Goal: Task Accomplishment & Management: Use online tool/utility

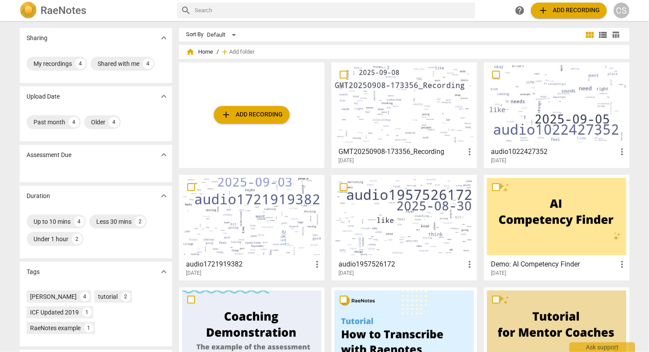
click at [381, 112] on div at bounding box center [404, 103] width 139 height 77
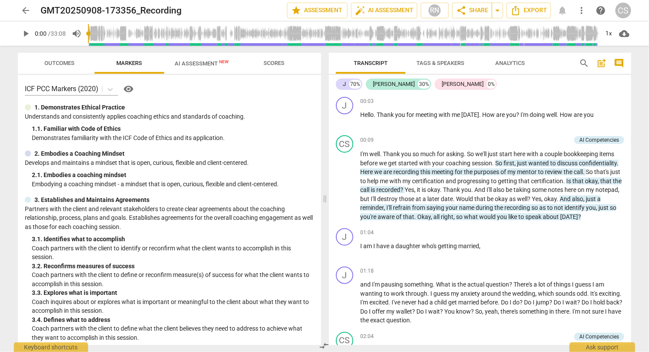
scroll to position [19, 0]
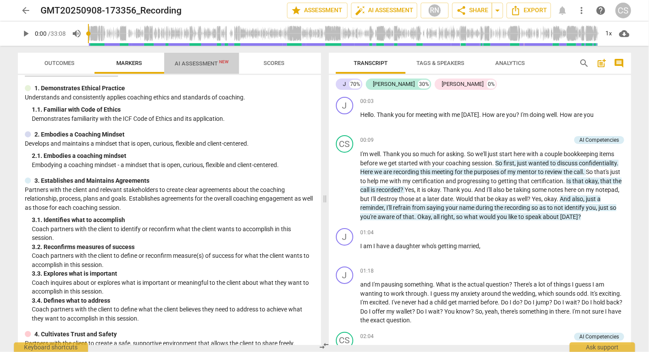
click at [203, 62] on span "AI Assessment New" at bounding box center [202, 63] width 54 height 7
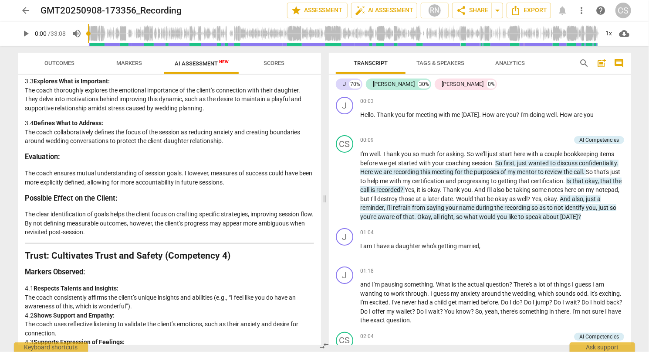
scroll to position [627, 0]
click at [585, 179] on span "that" at bounding box center [578, 180] width 13 height 7
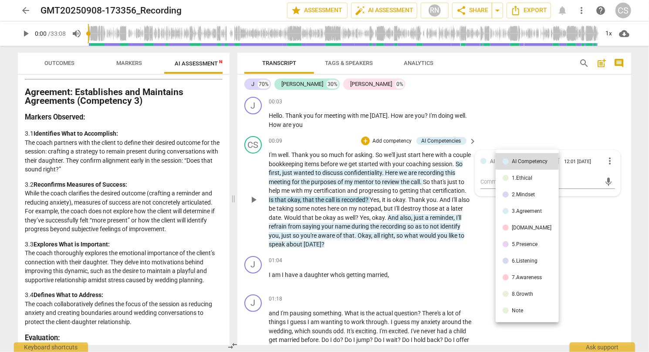
scroll to position [800, 0]
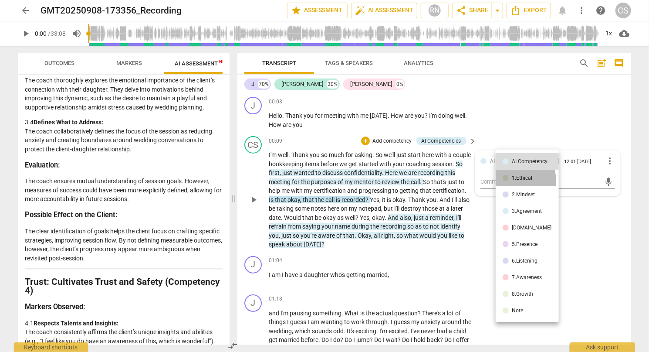
click at [516, 180] on div "1.Ethical" at bounding box center [522, 177] width 20 height 5
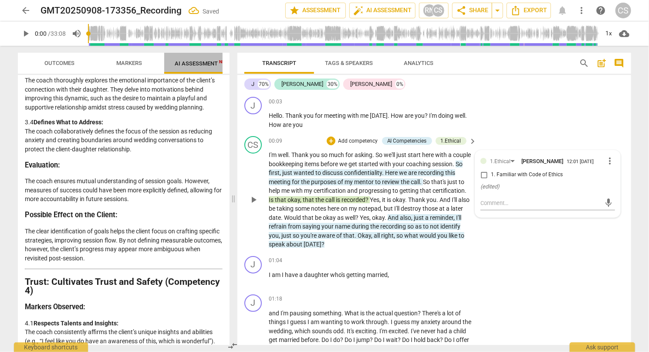
click at [190, 65] on span "AI Assessment New" at bounding box center [202, 63] width 54 height 7
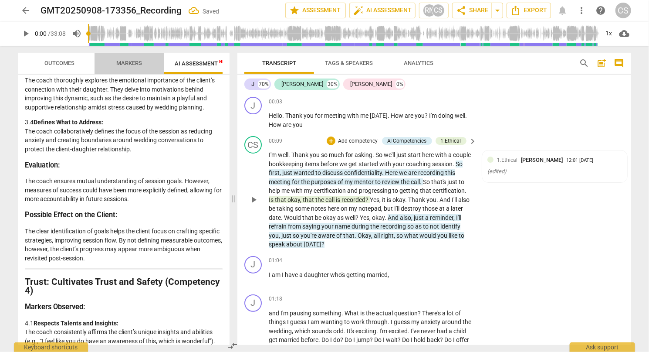
click at [138, 55] on button "Markers" at bounding box center [130, 63] width 70 height 21
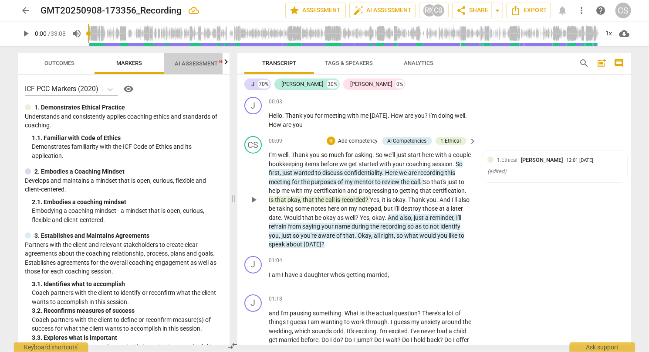
click at [182, 62] on span "AI Assessment New" at bounding box center [202, 63] width 54 height 7
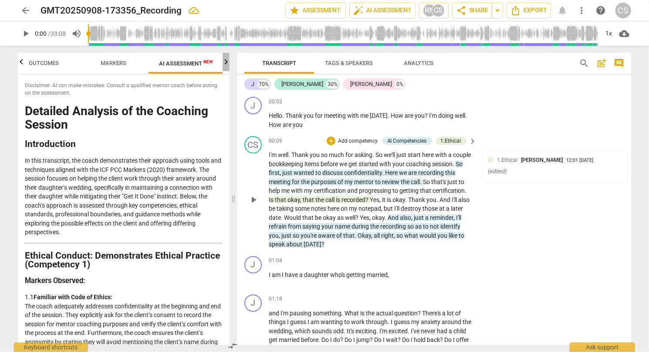
click at [227, 64] on icon "button" at bounding box center [226, 61] width 3 height 5
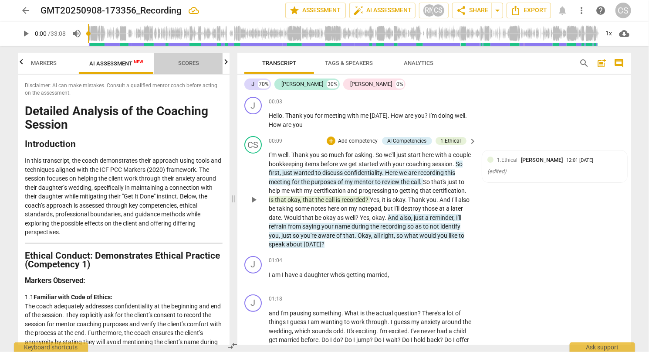
click at [192, 61] on span "Scores" at bounding box center [188, 63] width 21 height 7
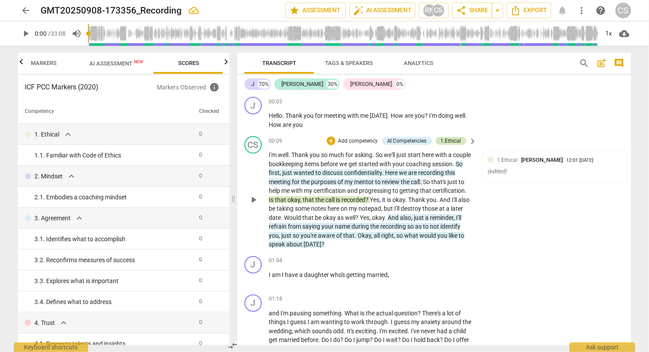
click at [450, 143] on div "1.Ethical" at bounding box center [451, 141] width 20 height 8
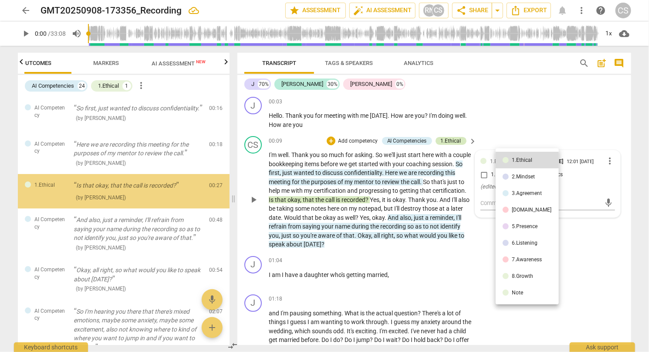
scroll to position [0, 0]
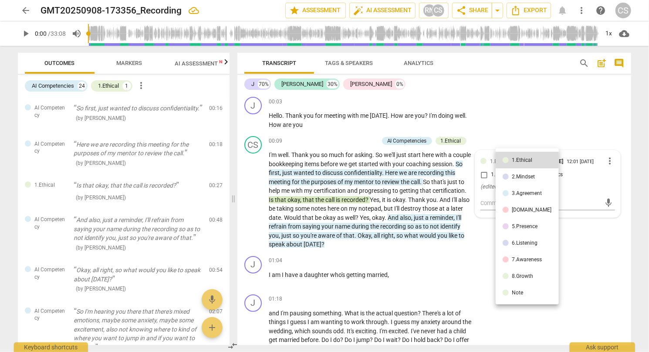
click at [226, 63] on div at bounding box center [324, 176] width 649 height 352
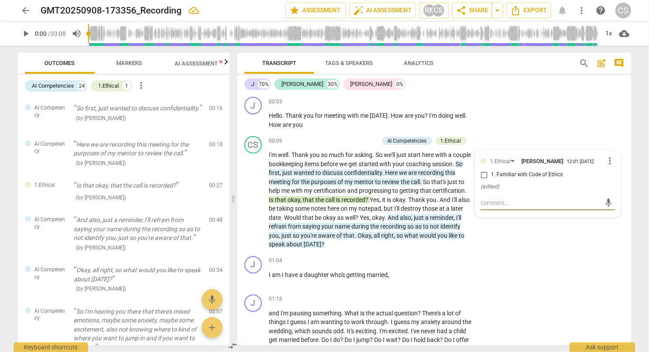
click at [226, 63] on icon "button" at bounding box center [226, 62] width 10 height 10
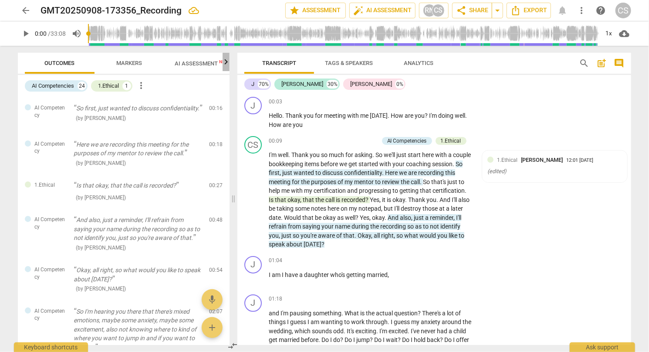
scroll to position [0, 85]
click at [226, 63] on icon "button" at bounding box center [226, 62] width 10 height 10
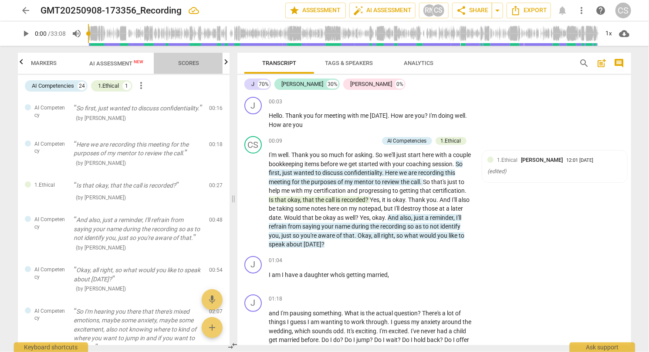
click at [197, 62] on span "Scores" at bounding box center [188, 63] width 21 height 7
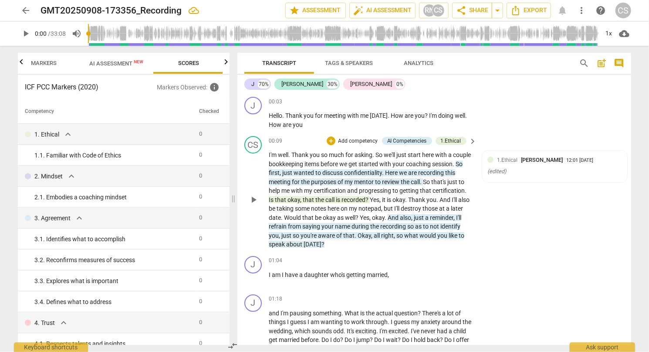
click at [359, 140] on p "Add competency" at bounding box center [357, 141] width 41 height 8
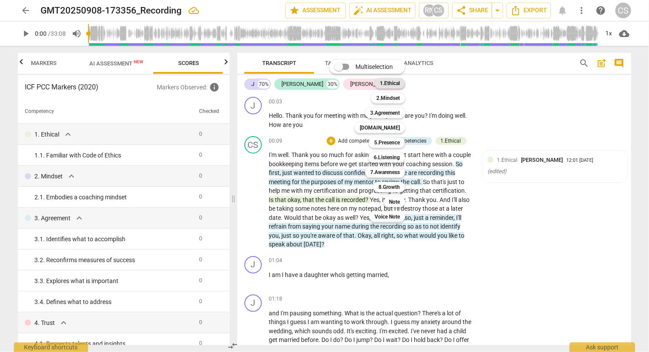
click at [394, 85] on b "1.Ethical" at bounding box center [390, 83] width 20 height 10
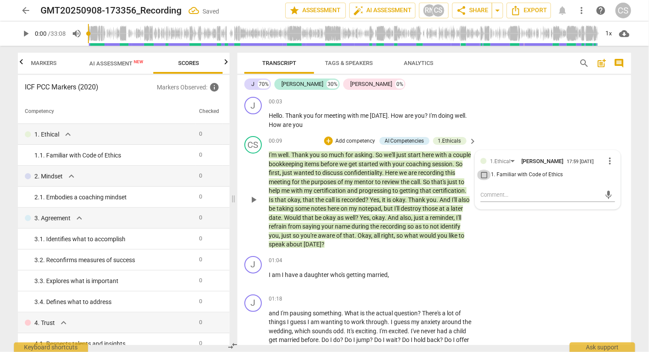
click at [481, 179] on input "1. Familiar with Code of Ethics" at bounding box center [484, 174] width 14 height 10
checkbox input "true"
click at [512, 241] on div "CS play_arrow pause 00:09 + Add competency AI Competencies 1.Ethicals keyboard_…" at bounding box center [434, 192] width 394 height 120
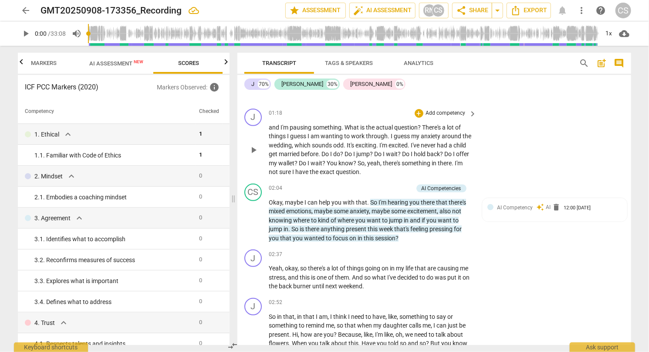
scroll to position [186, 0]
click at [366, 186] on div "+" at bounding box center [365, 187] width 9 height 9
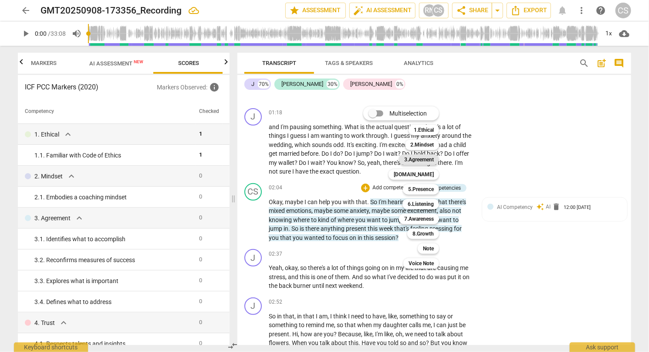
click at [428, 161] on b "3.Agreement" at bounding box center [419, 159] width 30 height 10
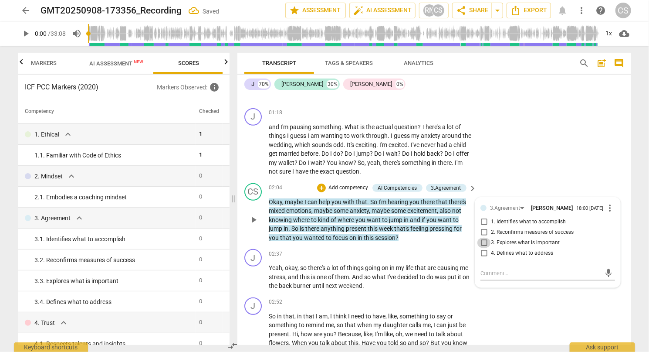
click at [483, 246] on input "3. Explores what is important" at bounding box center [484, 242] width 14 height 10
checkbox input "true"
click at [522, 172] on div "J play_arrow pause 01:18 + Add competency keyboard_arrow_right and I'm pausing …" at bounding box center [434, 142] width 394 height 75
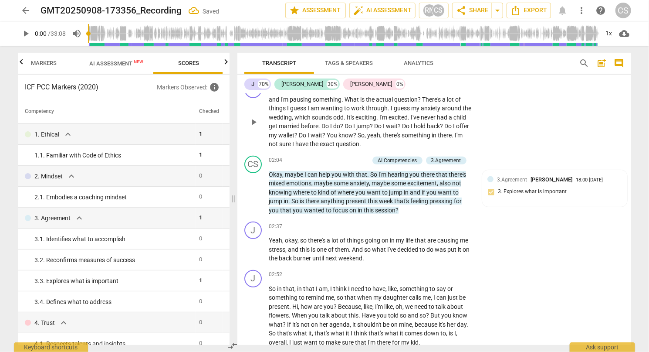
scroll to position [214, 0]
click at [340, 157] on p "Add competency" at bounding box center [348, 160] width 41 height 8
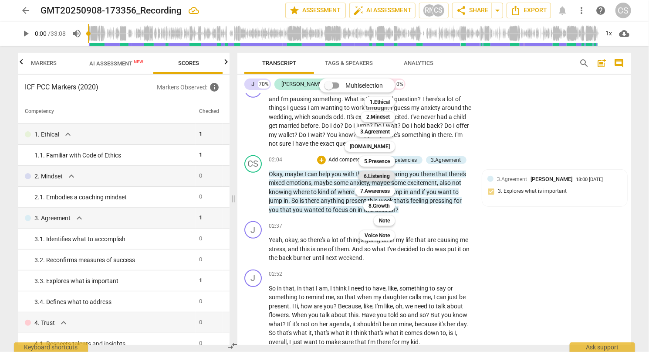
click at [378, 176] on b "6.Listening" at bounding box center [377, 176] width 26 height 10
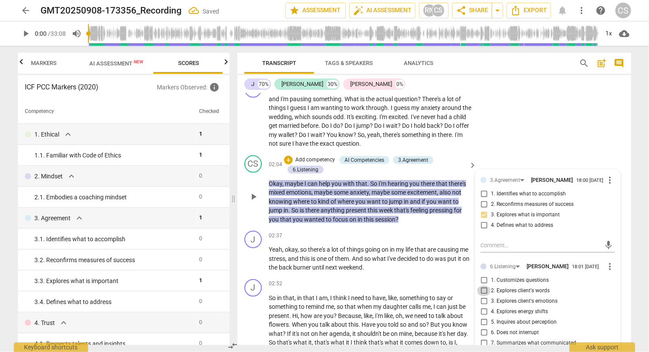
click at [485, 295] on input "2. Explores client's words" at bounding box center [484, 290] width 14 height 10
checkbox input "true"
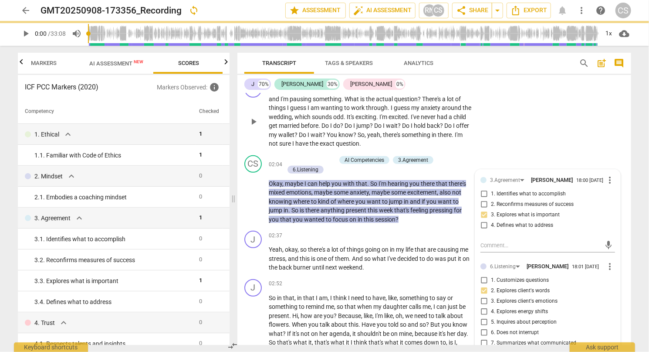
click at [538, 129] on div "J play_arrow pause 01:18 + Add competency keyboard_arrow_right and I'm pausing …" at bounding box center [434, 114] width 394 height 75
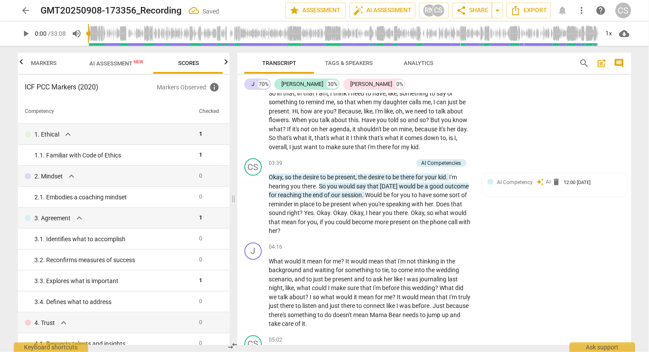
scroll to position [420, 0]
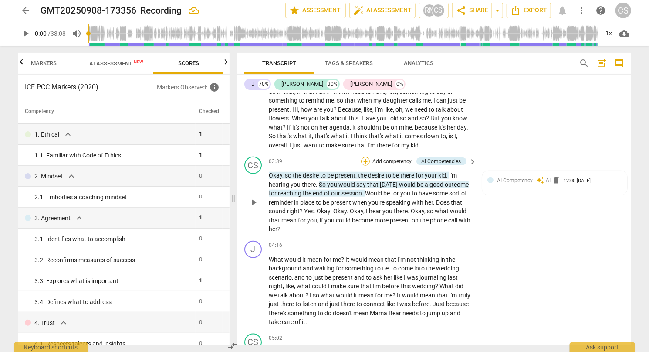
click at [367, 160] on div "+" at bounding box center [365, 161] width 9 height 9
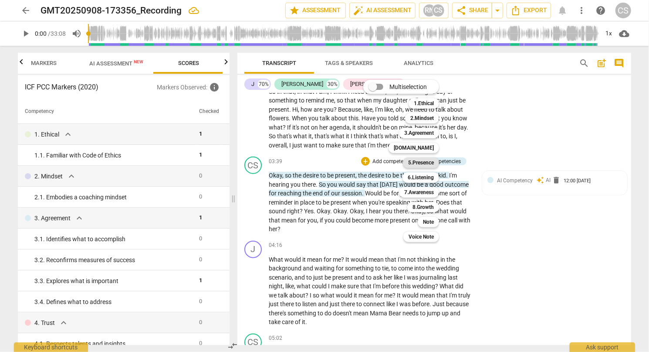
click at [416, 158] on b "5.Presence" at bounding box center [421, 162] width 26 height 10
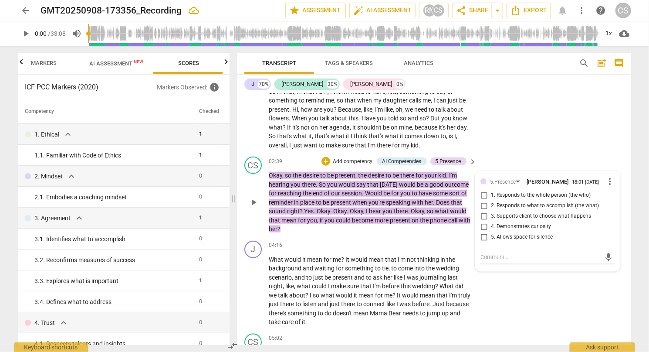
click at [349, 159] on p "Add competency" at bounding box center [352, 162] width 41 height 8
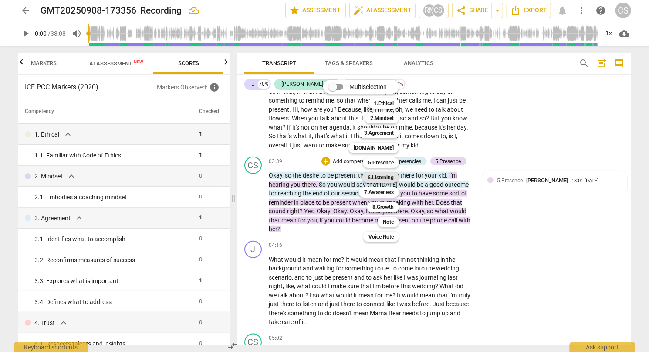
click at [384, 175] on b "6.Listening" at bounding box center [381, 177] width 26 height 10
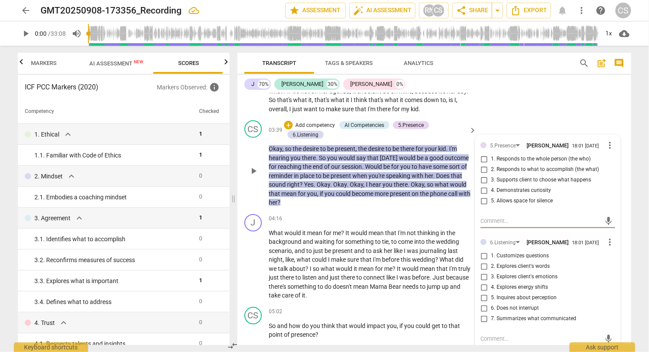
scroll to position [457, 0]
click at [483, 323] on input "7. Summarizes what communicated" at bounding box center [484, 318] width 14 height 10
checkbox input "true"
click at [479, 183] on input "3. Supports client to choose what happens" at bounding box center [484, 179] width 14 height 10
checkbox input "true"
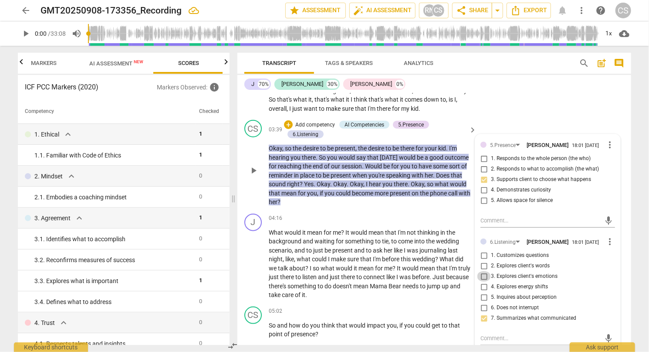
click at [483, 281] on input "3. Explores client's emotions" at bounding box center [484, 276] width 14 height 10
checkbox input "true"
click at [532, 118] on div "CS play_arrow pause 03:39 + Add competency AI Competencies 5.Presence 6.Listeni…" at bounding box center [434, 163] width 394 height 94
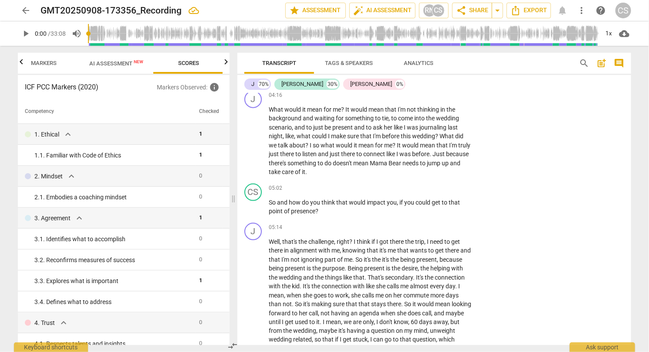
scroll to position [580, 0]
click at [417, 186] on div "+" at bounding box center [419, 187] width 9 height 9
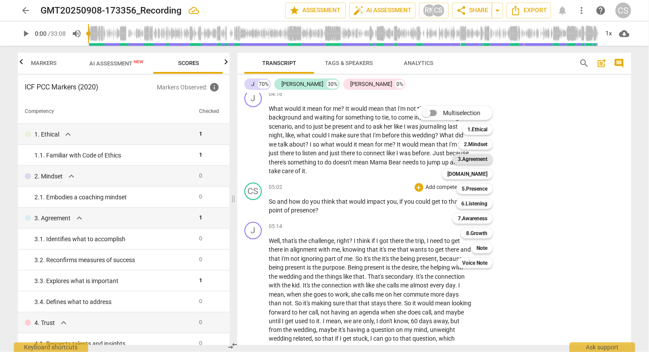
click at [474, 162] on b "3.Agreement" at bounding box center [473, 159] width 30 height 10
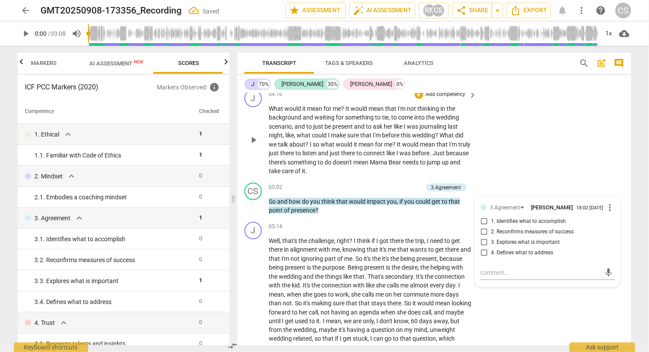
click at [544, 102] on div "J play_arrow pause 04:16 + Add competency keyboard_arrow_right What would it me…" at bounding box center [434, 132] width 394 height 93
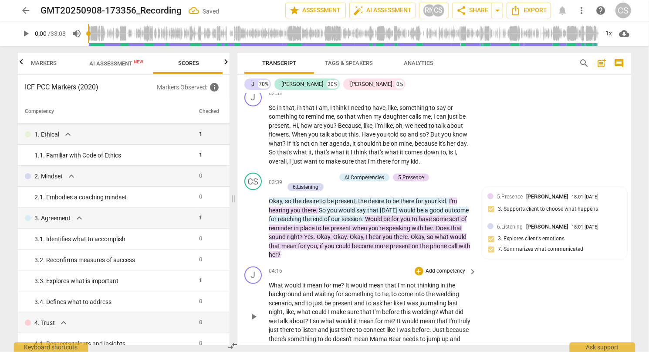
scroll to position [404, 0]
click at [315, 177] on p "Add competency" at bounding box center [314, 177] width 41 height 8
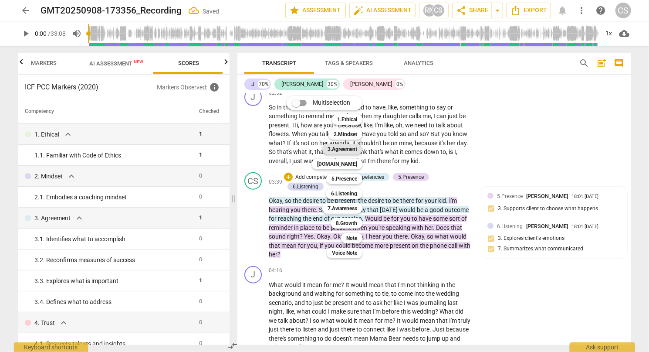
click at [342, 151] on b "3.Agreement" at bounding box center [343, 149] width 30 height 10
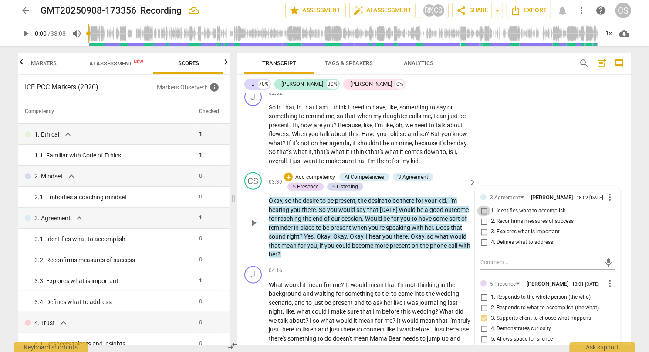
click at [484, 214] on input "1. Identifies what to accomplish" at bounding box center [484, 211] width 14 height 10
checkbox input "true"
click at [548, 146] on div "J play_arrow pause 02:52 + Add competency keyboard_arrow_right So in that , in …" at bounding box center [434, 127] width 394 height 84
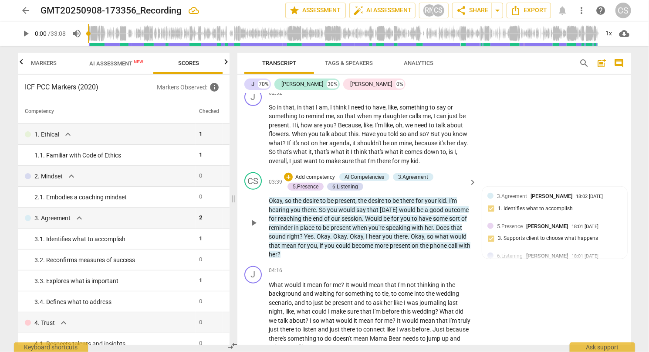
click at [323, 176] on p "Add competency" at bounding box center [314, 177] width 41 height 8
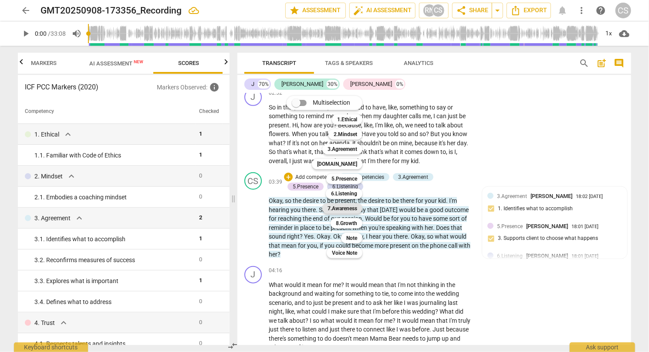
click at [352, 213] on b "7.Awareness" at bounding box center [343, 208] width 30 height 10
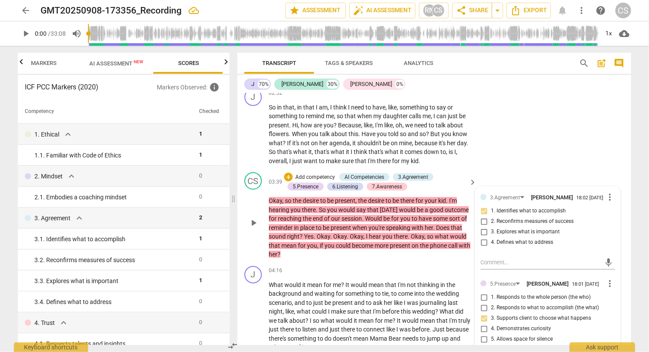
click at [321, 176] on p "Add competency" at bounding box center [314, 177] width 41 height 8
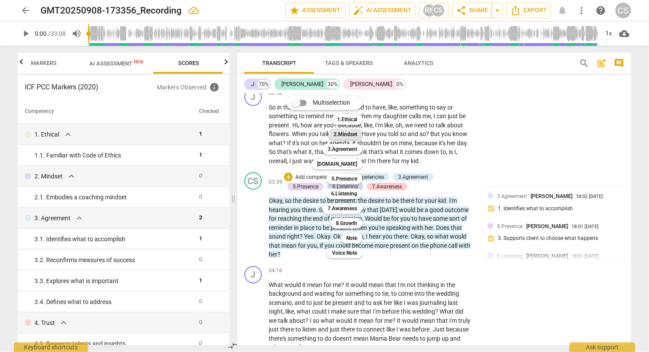
click at [349, 135] on b "2.Mindset" at bounding box center [346, 134] width 24 height 10
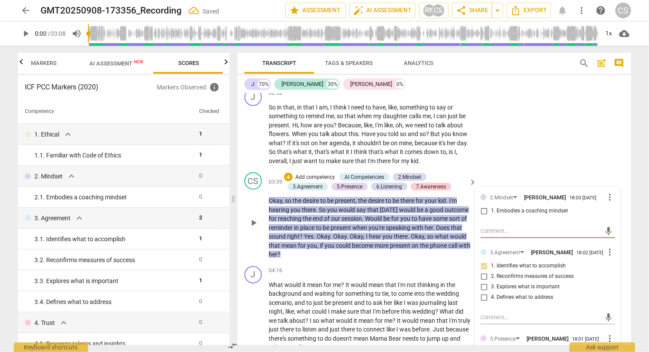
click at [482, 216] on input "1. Embodies a coaching mindset" at bounding box center [484, 211] width 14 height 10
checkbox input "true"
click at [536, 159] on div "J play_arrow pause 02:52 + Add competency keyboard_arrow_right So in that , in …" at bounding box center [434, 127] width 394 height 84
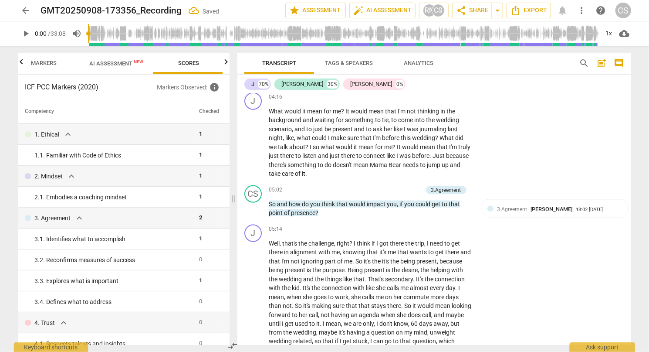
scroll to position [591, 0]
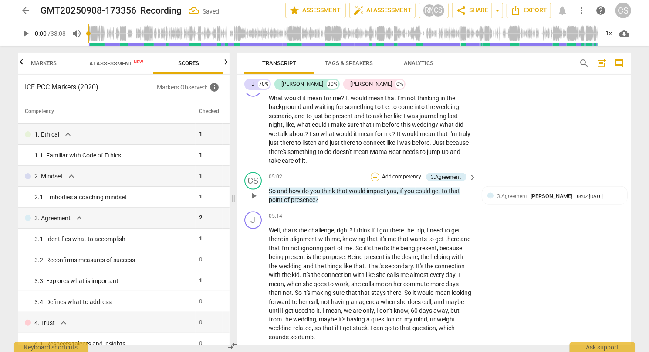
click at [375, 175] on div "+" at bounding box center [375, 177] width 9 height 9
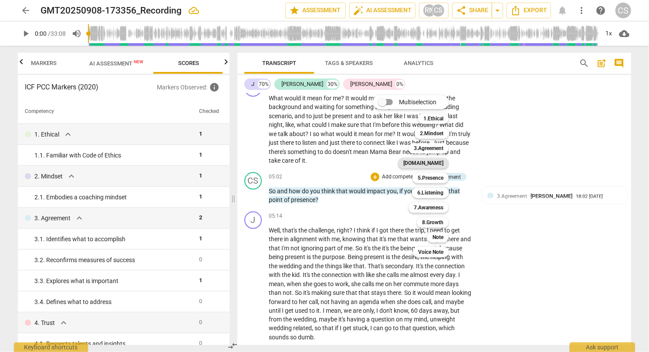
click at [437, 164] on b "[DOMAIN_NAME]" at bounding box center [423, 163] width 40 height 10
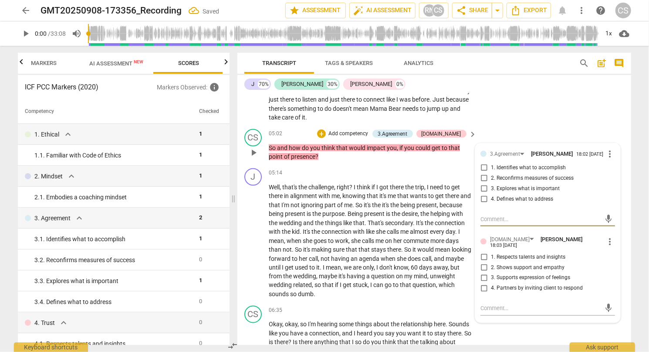
scroll to position [636, 0]
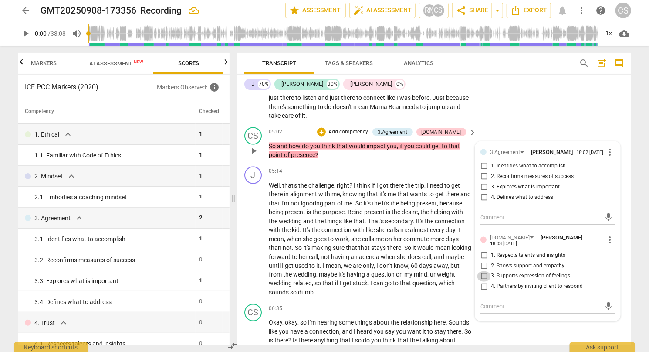
click at [481, 279] on input "3. Supports expression of feelings" at bounding box center [484, 276] width 14 height 10
checkbox input "true"
click at [482, 292] on input "4. Partners by inviting client to respond" at bounding box center [484, 286] width 14 height 10
checkbox input "true"
click at [565, 93] on div "J play_arrow pause 04:16 + Add competency keyboard_arrow_right What would it me…" at bounding box center [434, 77] width 394 height 93
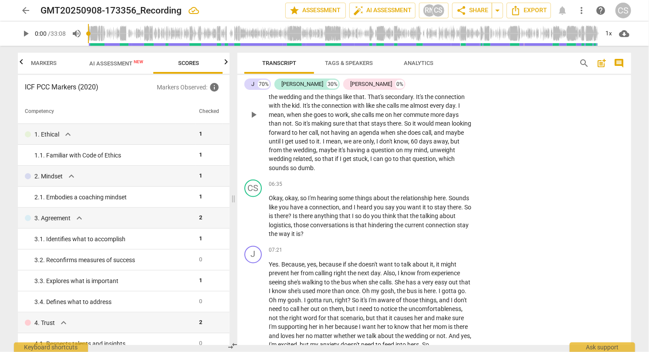
scroll to position [760, 0]
click at [419, 186] on div "+" at bounding box center [419, 184] width 9 height 9
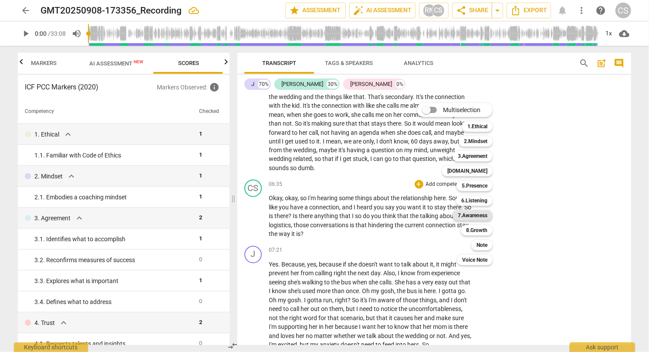
click at [472, 216] on b "7.Awareness" at bounding box center [473, 215] width 30 height 10
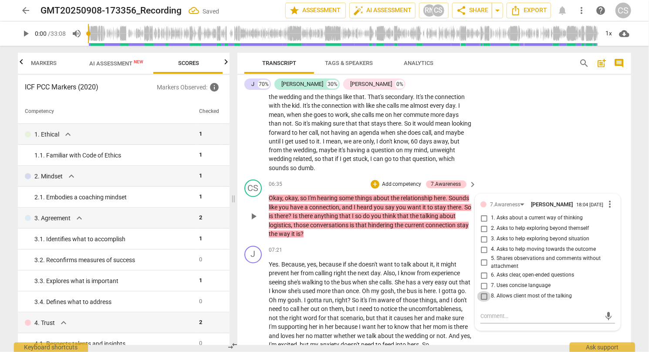
click at [482, 299] on input "8. Allows client most of the talking" at bounding box center [484, 296] width 14 height 10
checkbox input "true"
click at [482, 220] on input "1. Asks about a current way of thinking" at bounding box center [484, 218] width 14 height 10
checkbox input "true"
click at [376, 184] on div "+" at bounding box center [375, 184] width 9 height 9
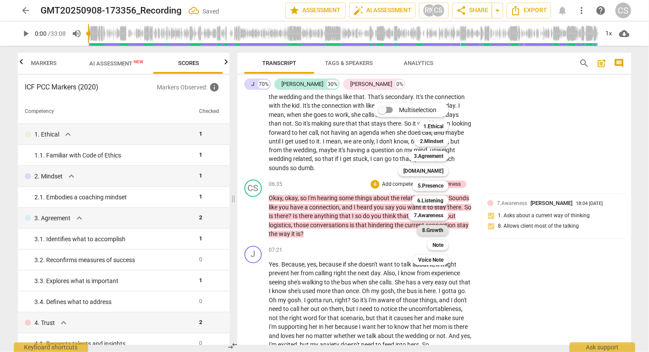
click at [422, 231] on div "8.Growth" at bounding box center [433, 230] width 32 height 10
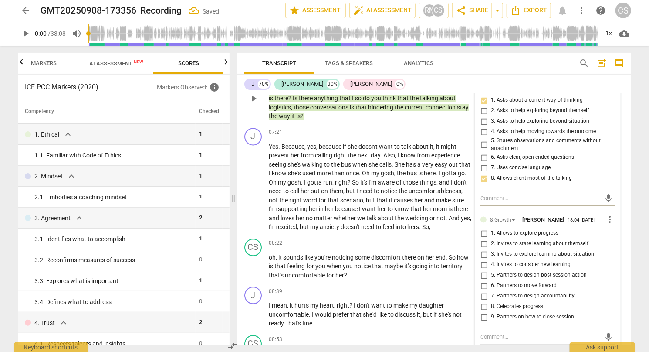
scroll to position [878, 0]
click at [481, 258] on input "3. Invites to explore learning about situation" at bounding box center [484, 253] width 14 height 10
click at [259, 224] on div "play_arrow pause" at bounding box center [258, 187] width 22 height 84
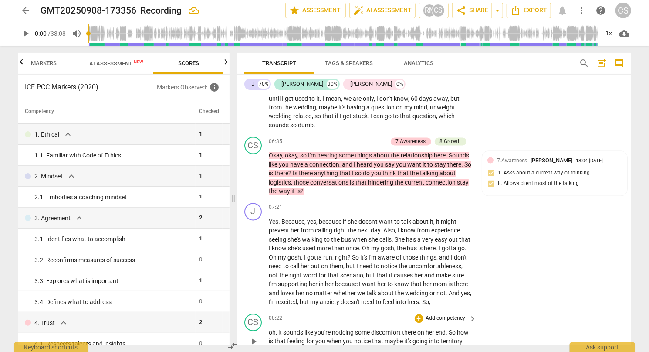
scroll to position [800, 0]
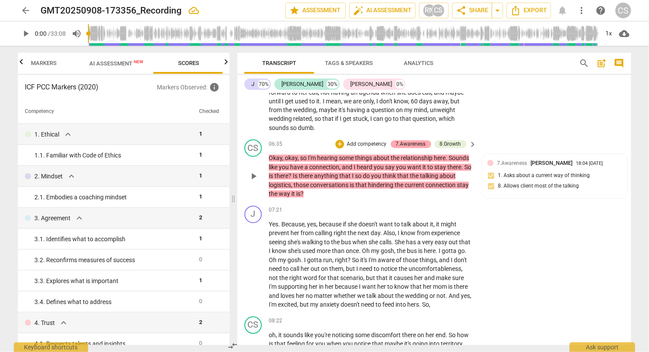
click at [404, 142] on div "7.Awareness" at bounding box center [411, 144] width 30 height 8
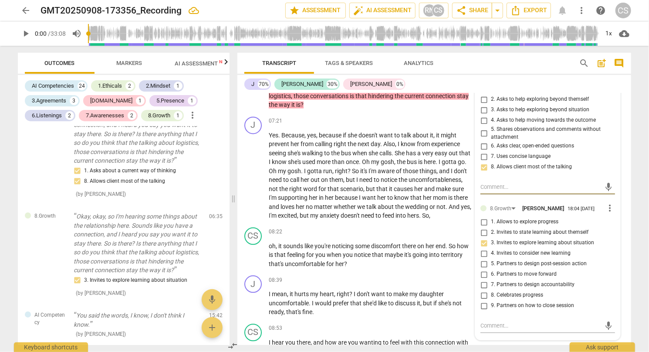
scroll to position [889, 0]
click at [482, 248] on input "3. Invites to explore learning about situation" at bounding box center [484, 243] width 14 height 10
click at [481, 248] on input "3. Invites to explore learning about situation" at bounding box center [484, 243] width 14 height 10
checkbox input "false"
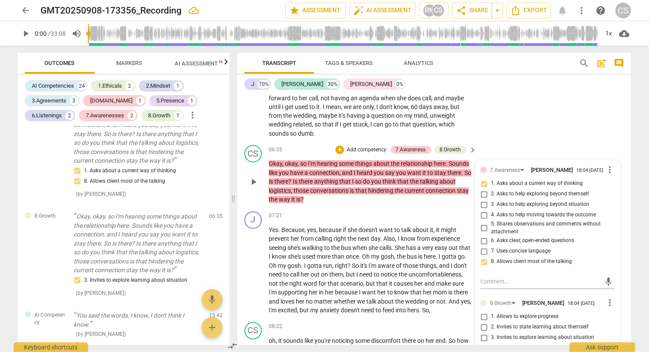
scroll to position [795, 0]
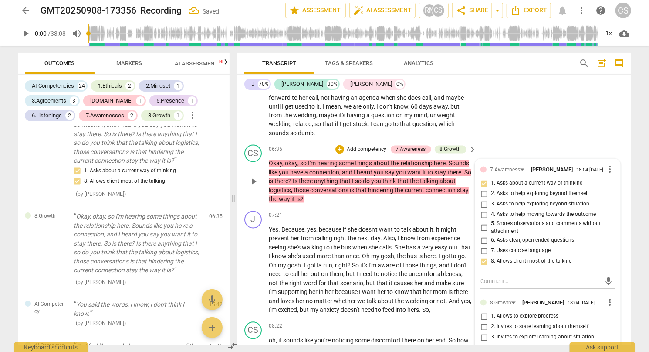
click at [363, 151] on p "Add competency" at bounding box center [366, 150] width 41 height 8
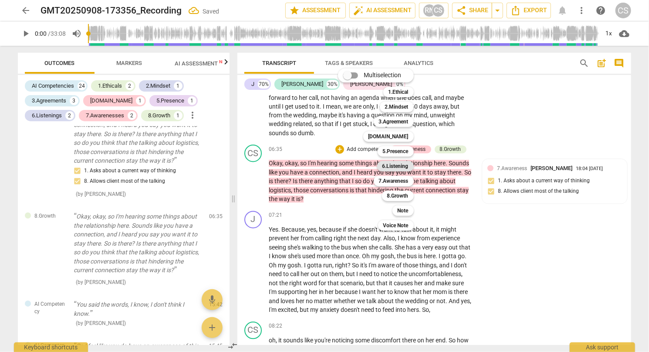
click at [388, 165] on b "6.Listening" at bounding box center [396, 166] width 26 height 10
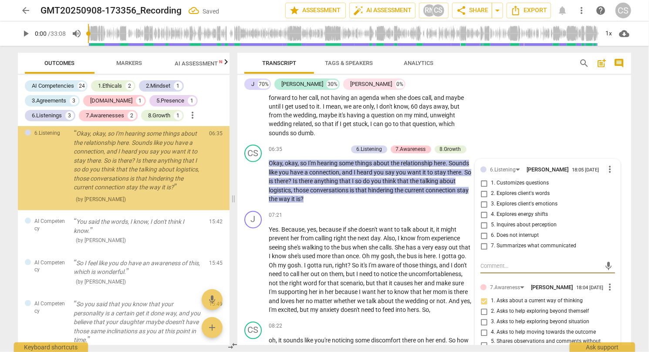
scroll to position [1761, 0]
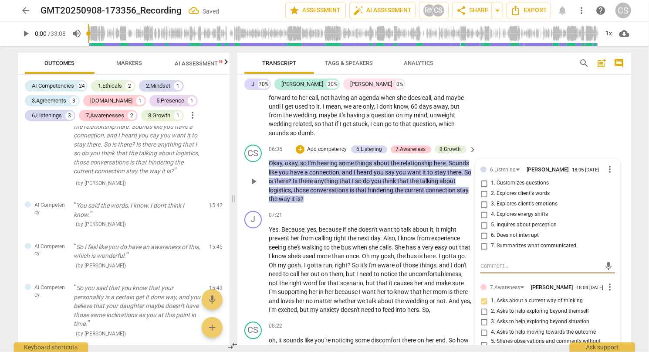
click at [482, 228] on input "5. Inquires about perception" at bounding box center [484, 225] width 14 height 10
checkbox input "true"
click at [482, 237] on input "6. Does not interrupt" at bounding box center [484, 235] width 14 height 10
checkbox input "true"
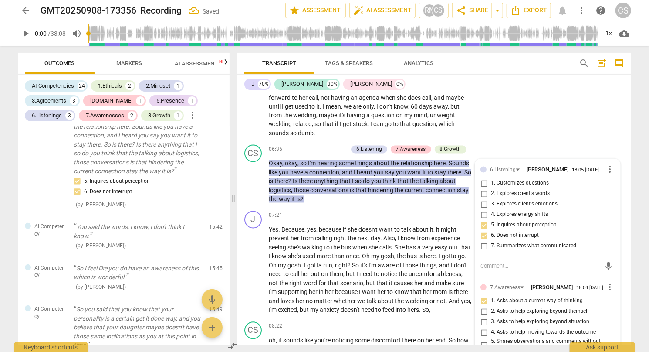
click at [555, 105] on div "J play_arrow pause 05:14 + Add competency keyboard_arrow_right Well , that's th…" at bounding box center [434, 73] width 394 height 138
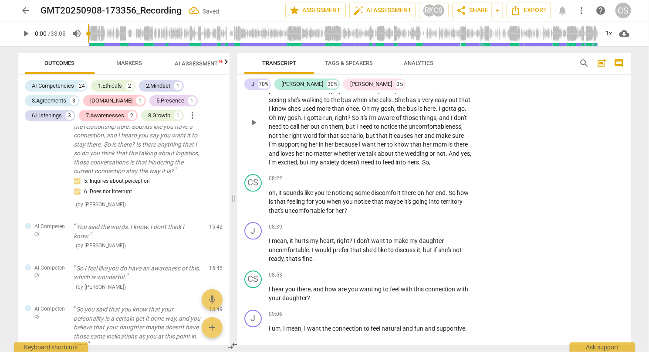
scroll to position [953, 0]
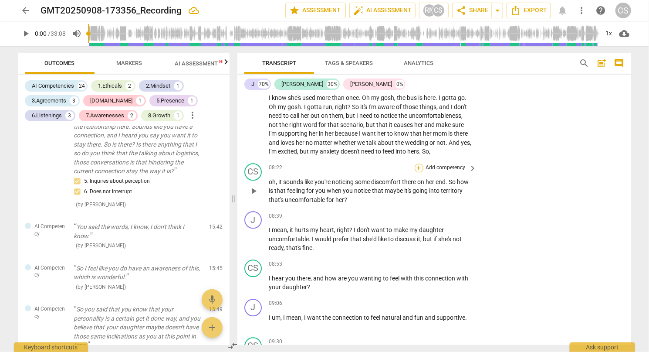
click at [416, 172] on div "+" at bounding box center [419, 167] width 9 height 9
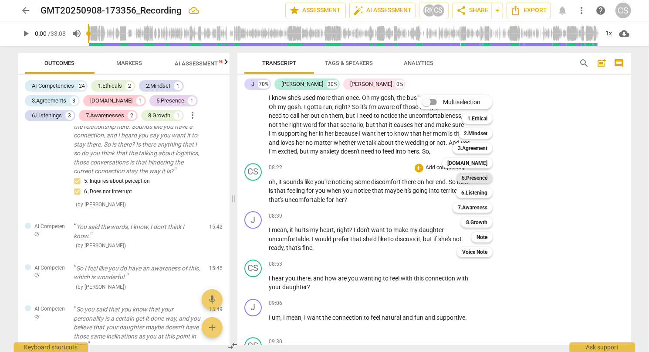
click at [474, 178] on b "5.Presence" at bounding box center [475, 178] width 26 height 10
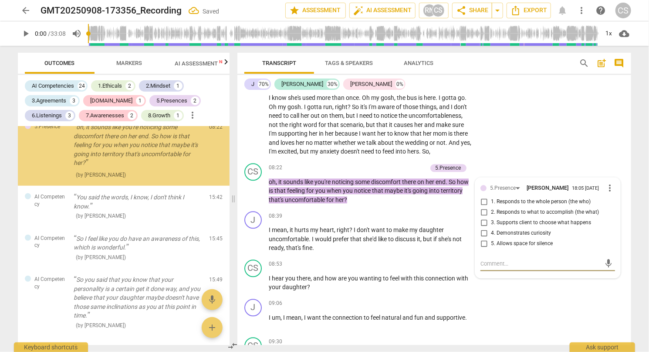
scroll to position [1861, 0]
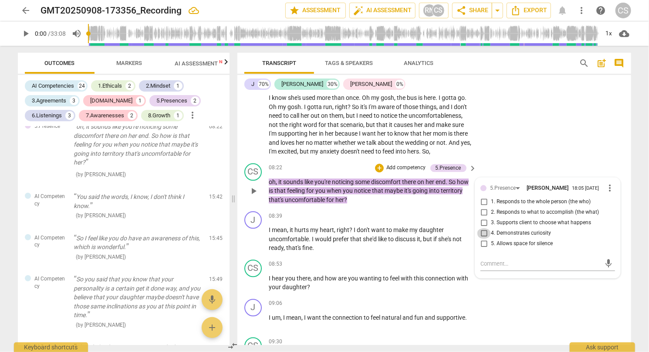
click at [481, 238] on input "4. Demonstrates curiosity" at bounding box center [484, 233] width 14 height 10
checkbox input "true"
click at [480, 249] on input "5. Allows space for silence" at bounding box center [484, 243] width 14 height 10
checkbox input "true"
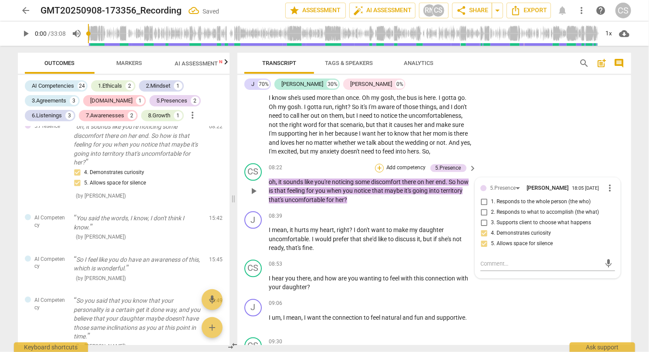
click at [381, 172] on div "+" at bounding box center [379, 167] width 9 height 9
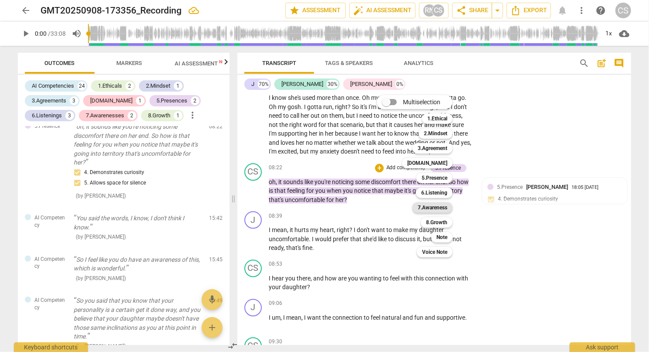
click at [439, 207] on b "7.Awareness" at bounding box center [433, 207] width 30 height 10
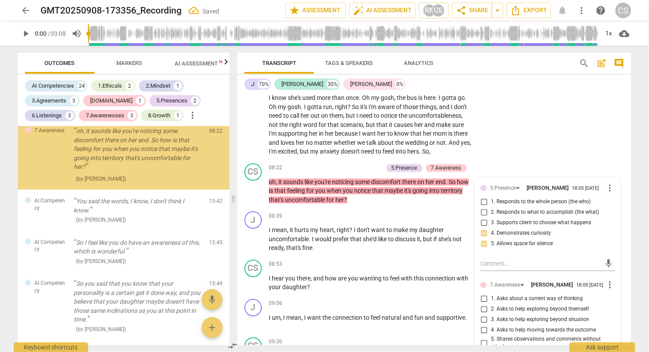
scroll to position [1953, 0]
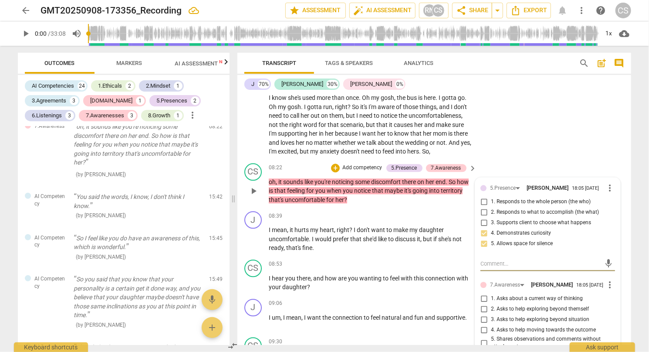
click at [481, 207] on input "1. Responds to the whole person (the who)" at bounding box center [484, 201] width 14 height 10
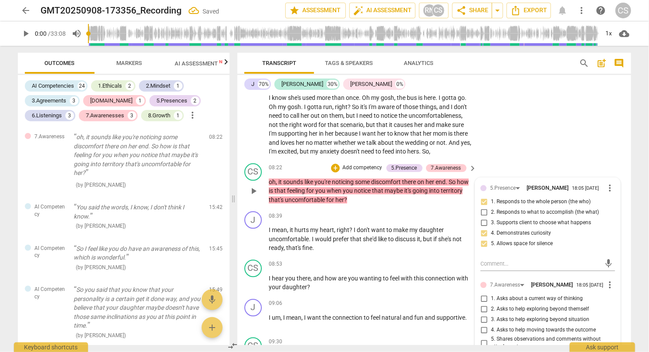
click at [481, 207] on input "1. Responds to the whole person (the who)" at bounding box center [484, 201] width 14 height 10
checkbox input "false"
click at [378, 172] on p "Add competency" at bounding box center [362, 168] width 41 height 8
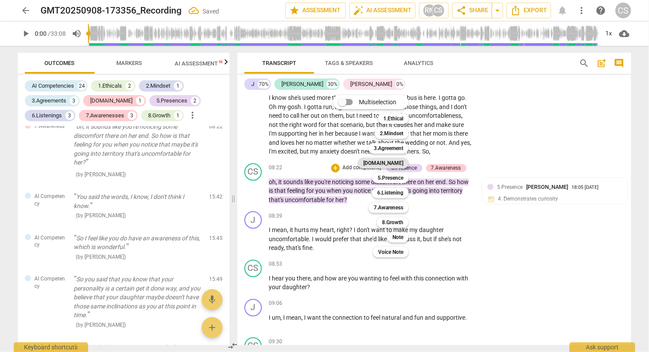
click at [392, 159] on b "[DOMAIN_NAME]" at bounding box center [383, 163] width 40 height 10
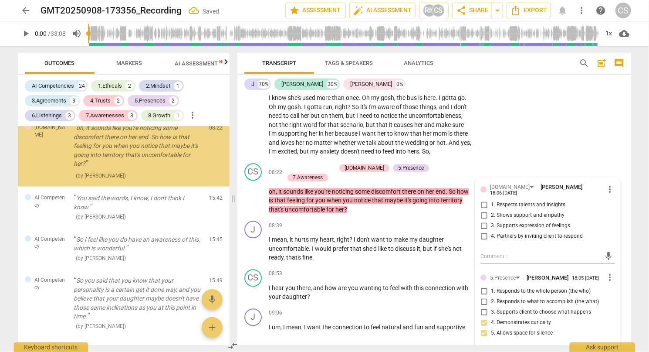
scroll to position [2023, 0]
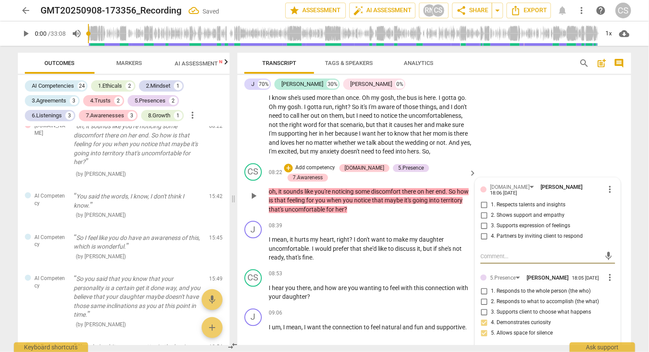
click at [483, 231] on input "3. Supports expression of feelings" at bounding box center [484, 225] width 14 height 10
checkbox input "true"
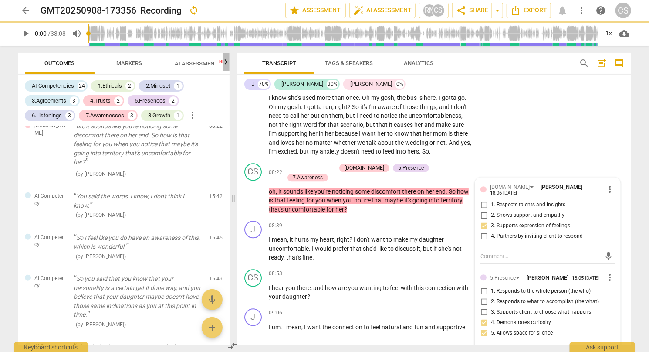
click at [227, 65] on icon "button" at bounding box center [226, 62] width 10 height 10
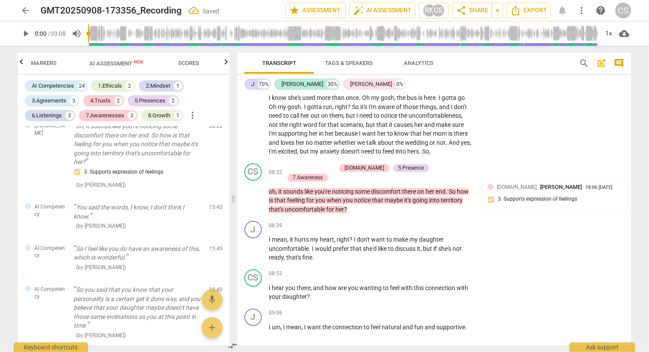
click at [200, 60] on span "Scores" at bounding box center [189, 64] width 42 height 12
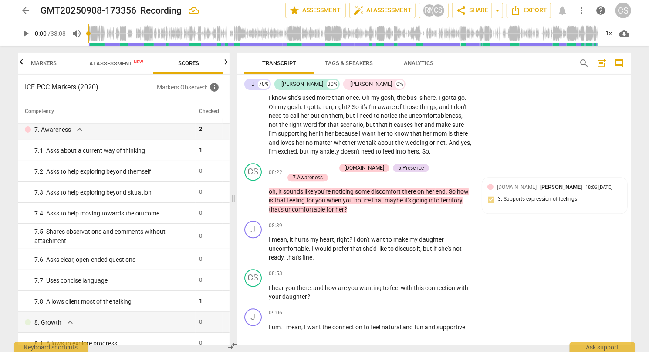
scroll to position [591, 0]
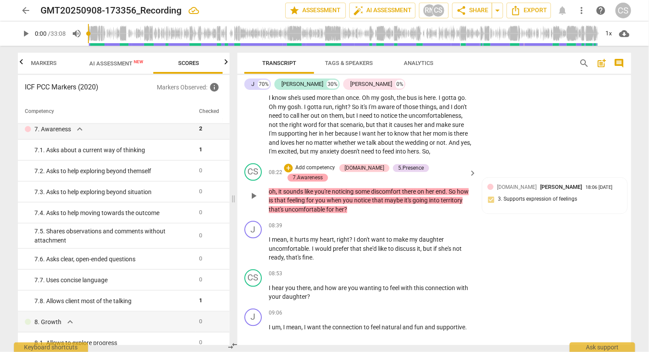
click at [323, 176] on div "7.Awareness" at bounding box center [308, 177] width 30 height 8
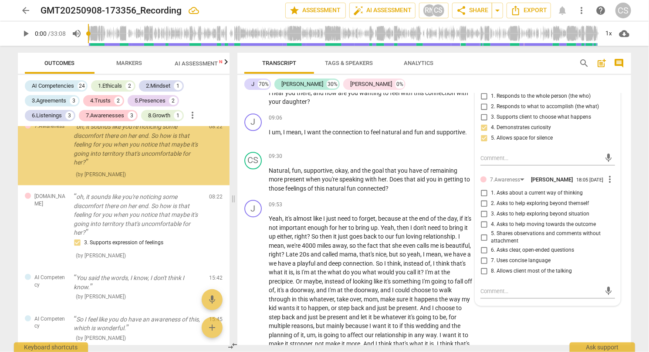
scroll to position [1148, 0]
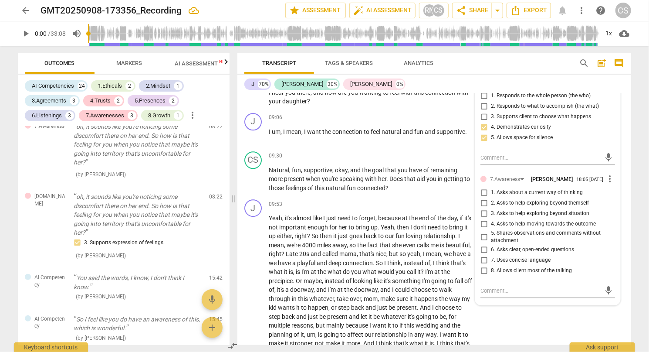
click at [484, 208] on input "2. Asks to help exploring beyond themself" at bounding box center [484, 203] width 14 height 10
checkbox input "true"
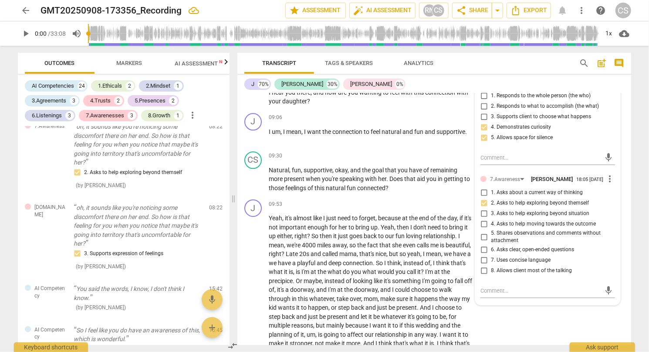
click at [482, 265] on input "7. Uses concise language" at bounding box center [484, 260] width 14 height 10
checkbox input "true"
click at [483, 276] on input "8. Allows client most of the talking" at bounding box center [484, 270] width 14 height 10
checkbox input "true"
click at [452, 102] on p "I hear you there , and how are you wanting to feel with this connection with yo…" at bounding box center [371, 97] width 204 height 18
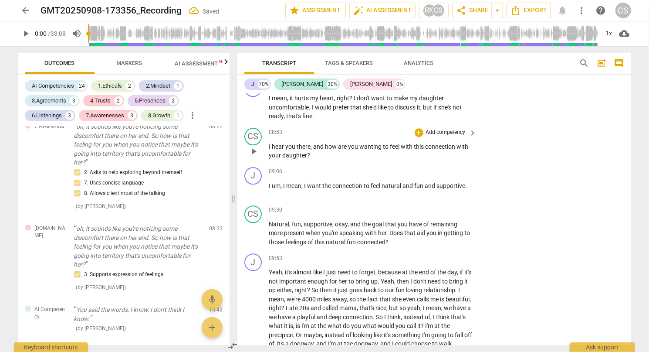
scroll to position [1022, 0]
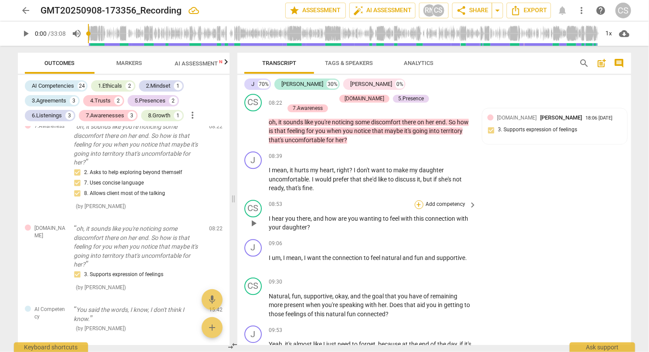
click at [416, 203] on div "+" at bounding box center [419, 204] width 9 height 9
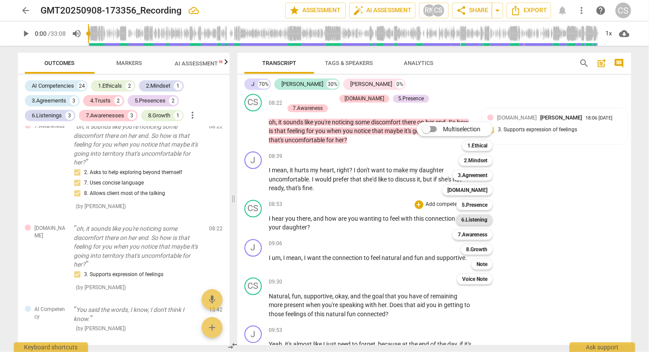
click at [485, 217] on b "6.Listening" at bounding box center [474, 219] width 26 height 10
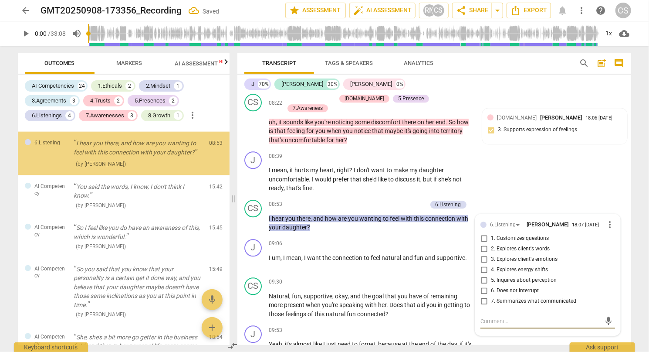
scroll to position [2122, 0]
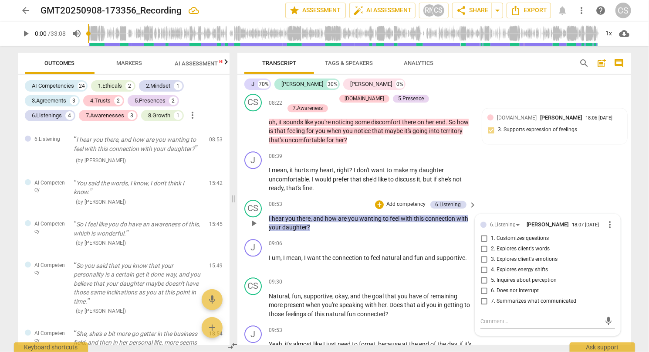
click at [389, 197] on div "CS play_arrow pause 08:53 + Add competency 6.Listening keyboard_arrow_right I h…" at bounding box center [434, 215] width 394 height 39
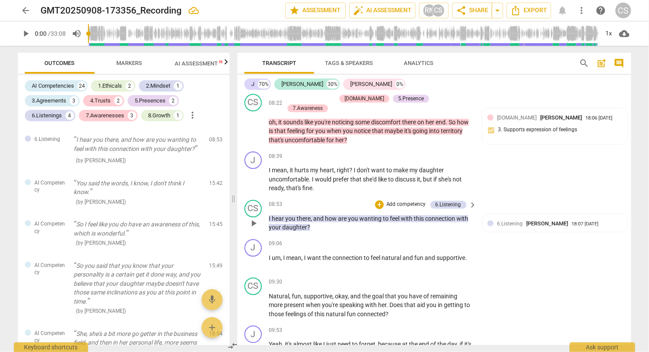
click at [387, 203] on p "Add competency" at bounding box center [406, 204] width 41 height 8
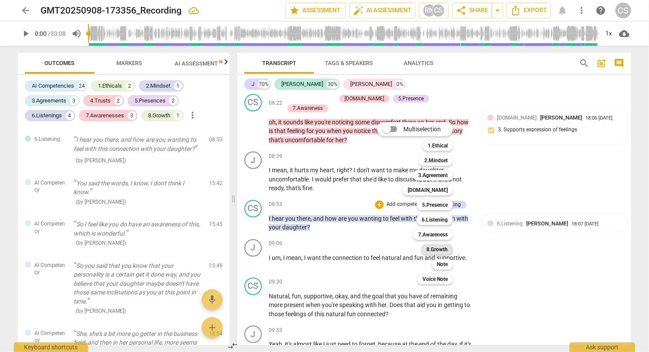
click at [434, 252] on b "8.Growth" at bounding box center [437, 249] width 21 height 10
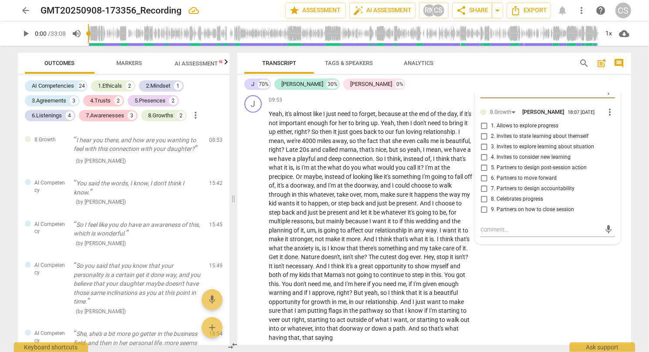
scroll to position [1249, 0]
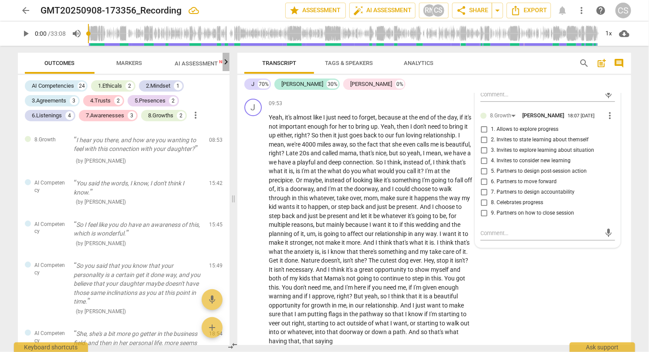
click at [227, 62] on icon "button" at bounding box center [226, 62] width 10 height 10
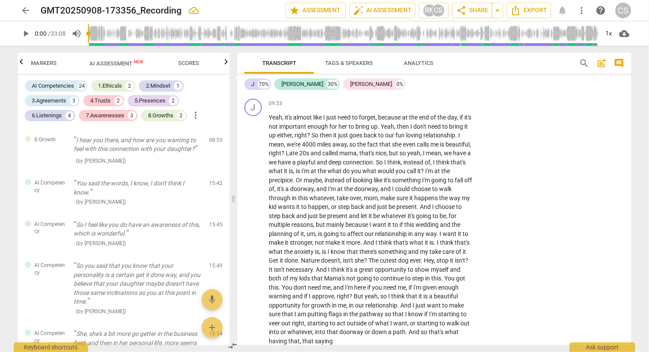
click at [198, 65] on span "Scores" at bounding box center [188, 63] width 21 height 7
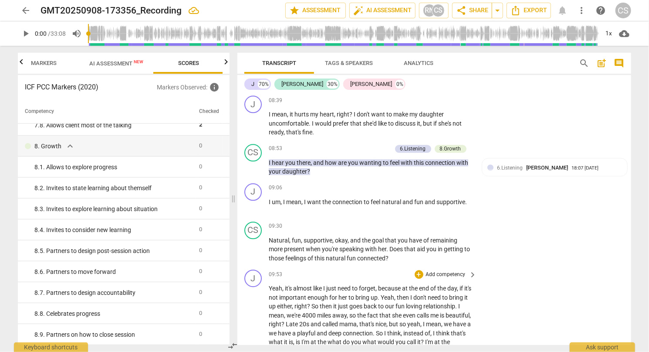
scroll to position [1079, 0]
click at [359, 145] on p "Add competency" at bounding box center [370, 148] width 41 height 8
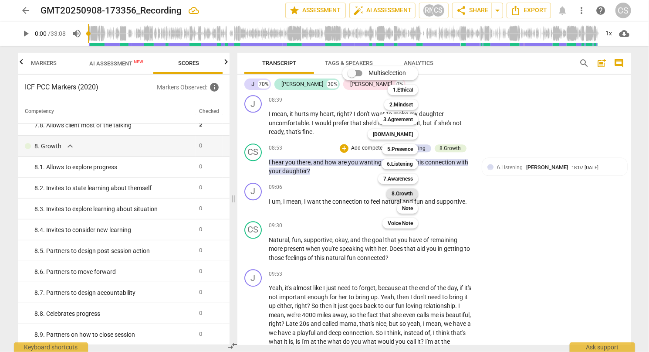
click at [413, 192] on b "8.Growth" at bounding box center [402, 193] width 21 height 10
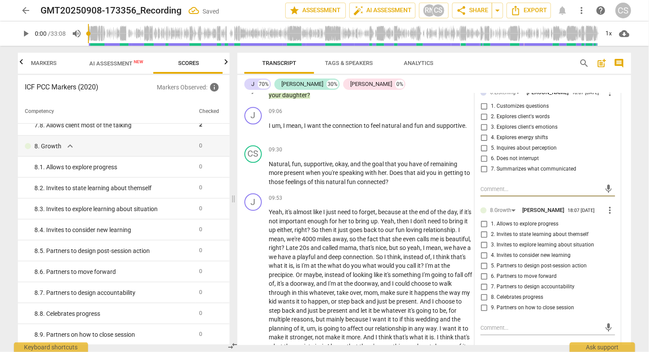
scroll to position [1155, 0]
click at [515, 248] on span "3. Invites to explore learning about situation" at bounding box center [542, 244] width 103 height 8
click at [491, 250] on input "3. Invites to explore learning about situation" at bounding box center [484, 244] width 14 height 10
click at [485, 250] on input "3. Invites to explore learning about situation" at bounding box center [484, 244] width 14 height 10
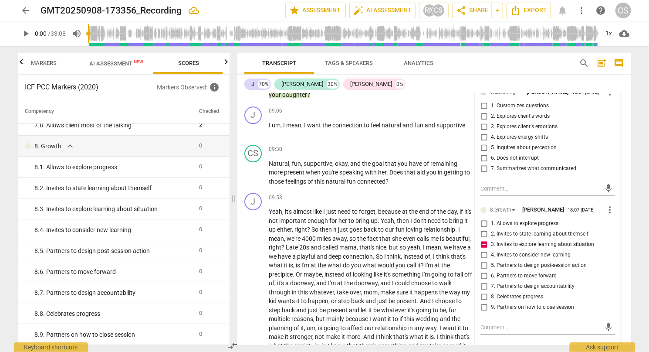
checkbox input "false"
click at [481, 281] on input "6. Partners to move forward" at bounding box center [484, 276] width 14 height 10
checkbox input "true"
click at [417, 151] on div "+" at bounding box center [419, 149] width 9 height 9
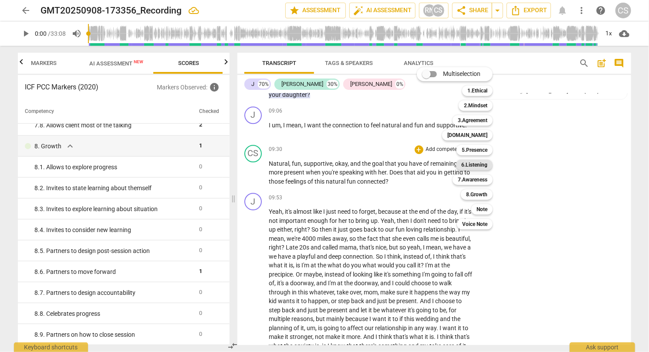
click at [480, 167] on b "6.Listening" at bounding box center [474, 164] width 26 height 10
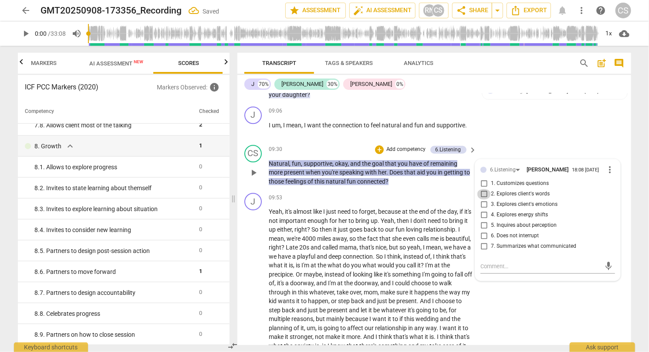
click at [485, 196] on input "2. Explores client's words" at bounding box center [484, 194] width 14 height 10
checkbox input "true"
click at [378, 151] on div "+" at bounding box center [379, 149] width 9 height 9
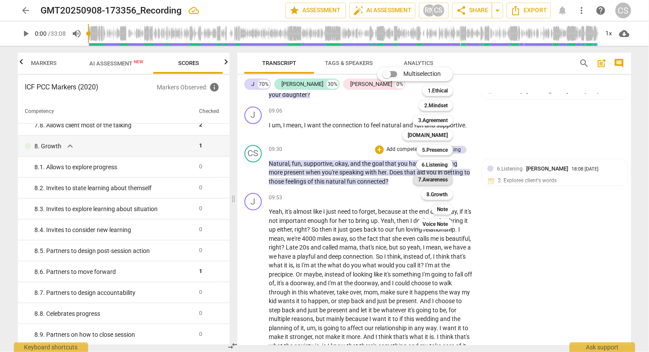
click at [443, 176] on b "7.Awareness" at bounding box center [433, 179] width 30 height 10
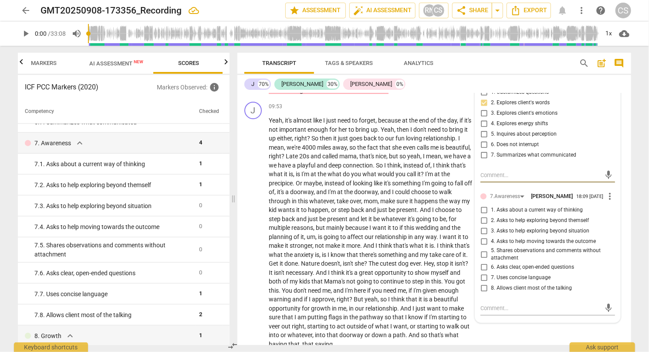
scroll to position [571, 0]
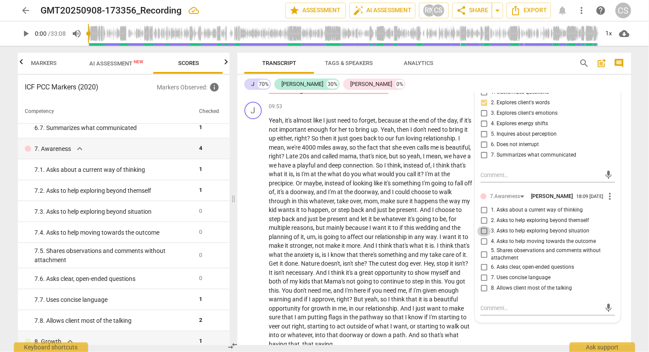
click at [482, 235] on input "3. Asks to help exploring beyond situation" at bounding box center [484, 231] width 14 height 10
checkbox input "true"
click at [358, 107] on div "09:53 + Add competency keyboard_arrow_right" at bounding box center [373, 107] width 209 height 10
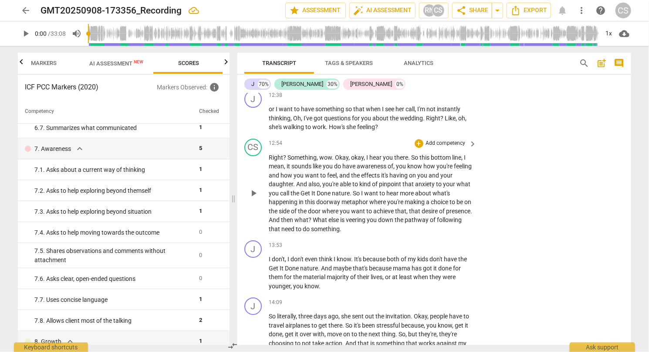
scroll to position [1510, 0]
click at [418, 144] on div "+" at bounding box center [419, 143] width 9 height 9
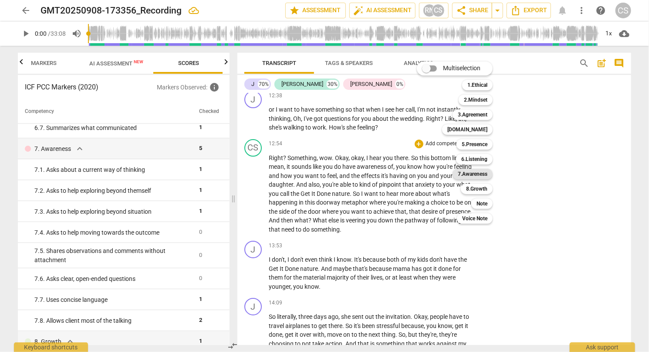
click at [472, 170] on b "7.Awareness" at bounding box center [473, 174] width 30 height 10
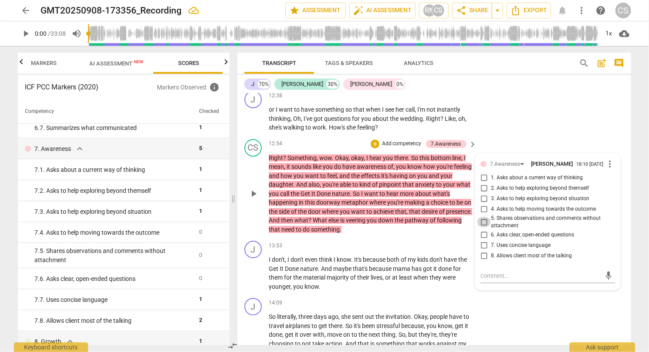
click at [484, 226] on input "5. Shares observations and comments without attachment" at bounding box center [484, 222] width 14 height 10
checkbox input "true"
click at [520, 143] on div "CS play_arrow pause 12:54 + Add competency 7.Awareness keyboard_arrow_right Rig…" at bounding box center [434, 186] width 394 height 102
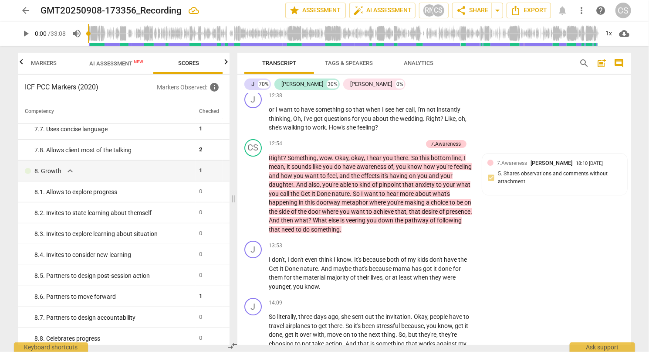
scroll to position [766, 0]
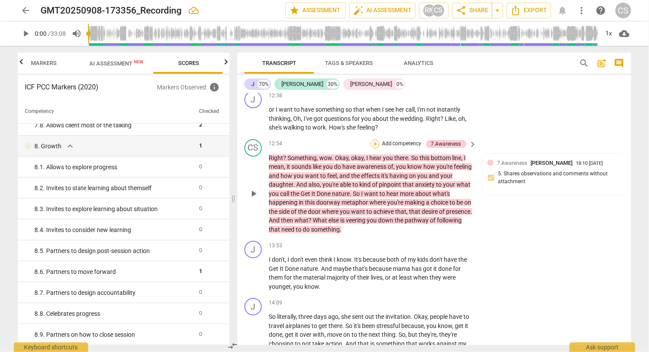
click at [373, 144] on div "+" at bounding box center [375, 143] width 9 height 9
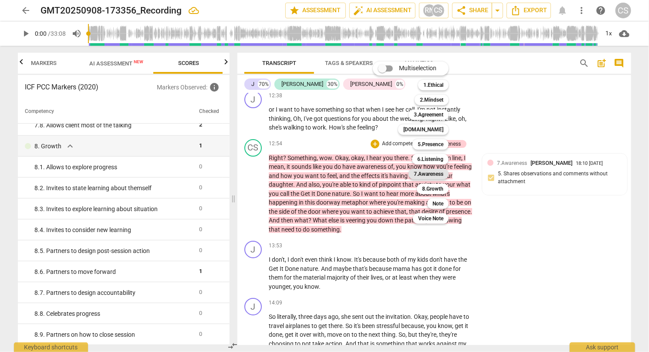
click at [435, 172] on b "7.Awareness" at bounding box center [429, 174] width 30 height 10
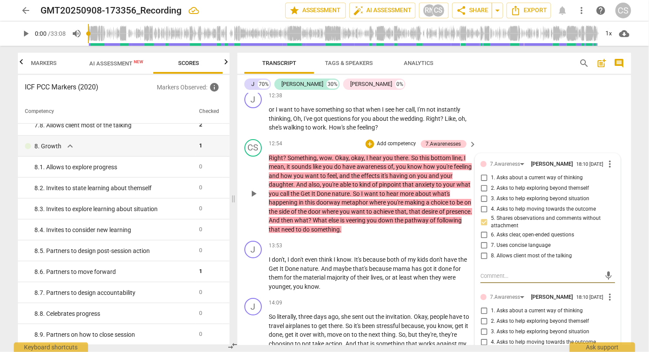
click at [481, 202] on input "3. Asks to help exploring beyond situation" at bounding box center [484, 198] width 14 height 10
checkbox input "true"
click at [480, 177] on input "1. Asks about a current way of thinking" at bounding box center [484, 178] width 14 height 10
checkbox input "true"
click at [369, 141] on div "+" at bounding box center [370, 143] width 9 height 9
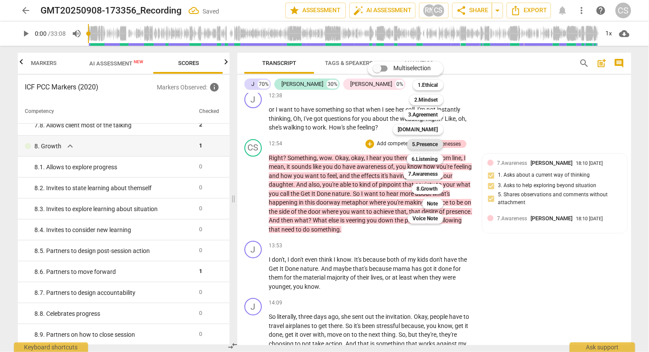
click at [433, 141] on b "5.Presence" at bounding box center [426, 144] width 26 height 10
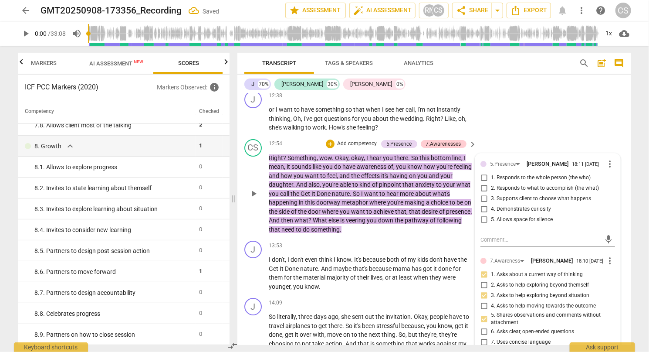
click at [482, 179] on input "1. Responds to the whole person (the who)" at bounding box center [484, 178] width 14 height 10
checkbox input "true"
click at [484, 212] on input "4. Demonstrates curiosity" at bounding box center [484, 209] width 14 height 10
checkbox input "true"
click at [530, 109] on div "J play_arrow pause 12:38 + Add competency keyboard_arrow_right or I want to hav…" at bounding box center [434, 111] width 394 height 48
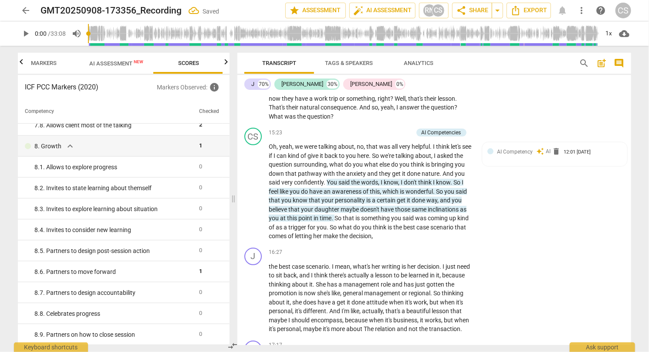
scroll to position [1809, 0]
click at [387, 131] on p "Add competency" at bounding box center [392, 133] width 41 height 8
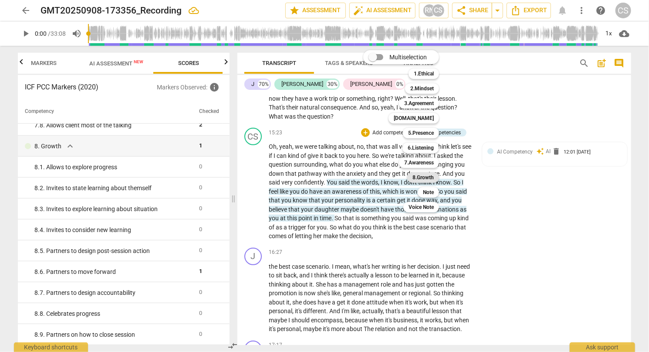
click at [415, 177] on b "8.Growth" at bounding box center [423, 177] width 21 height 10
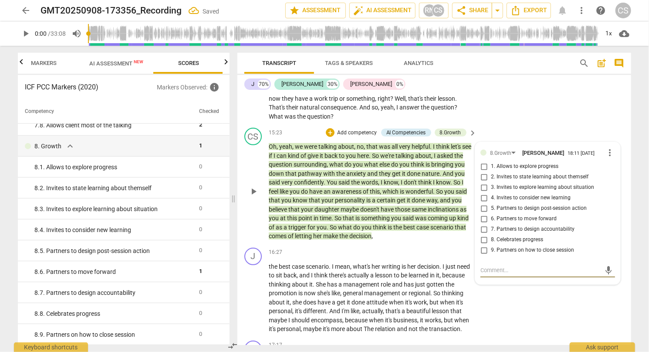
click at [484, 243] on input "8. Celebrates progress" at bounding box center [484, 239] width 14 height 10
checkbox input "true"
click at [586, 111] on div "J play_arrow pause 14:09 + Add competency keyboard_arrow_right So literally , […" at bounding box center [434, 60] width 394 height 129
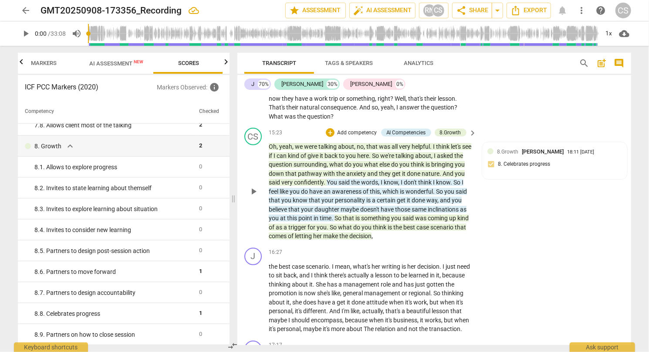
click at [366, 132] on p "Add competency" at bounding box center [356, 133] width 41 height 8
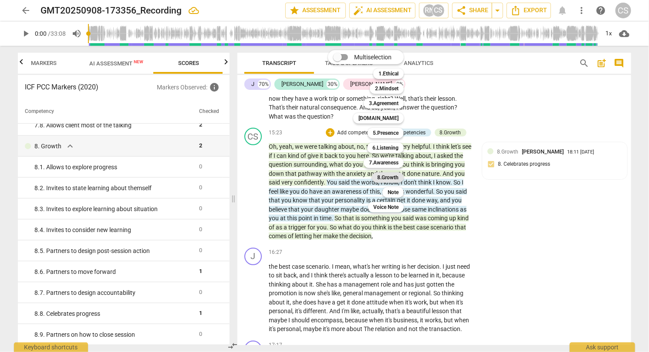
click at [389, 179] on b "8.Growth" at bounding box center [387, 177] width 21 height 10
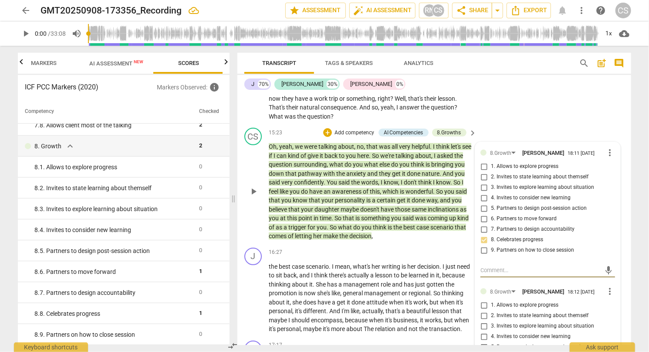
click at [481, 190] on input "3. Invites to explore learning about situation" at bounding box center [484, 187] width 14 height 10
checkbox input "true"
click at [502, 151] on div "8.Growth" at bounding box center [500, 153] width 21 height 8
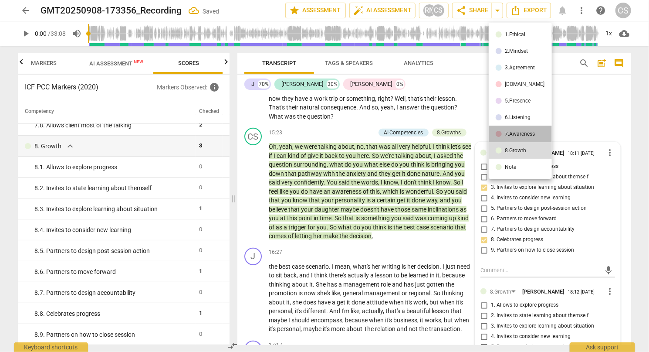
click at [524, 129] on li "7.Awareness" at bounding box center [520, 133] width 63 height 17
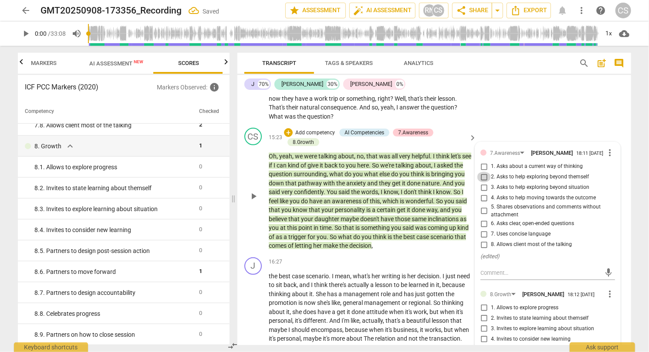
click at [484, 178] on input "2. Asks to help exploring beyond themself" at bounding box center [484, 177] width 14 height 10
checkbox input "true"
click at [538, 107] on div "J play_arrow pause 14:09 + Add competency keyboard_arrow_right So literally , […" at bounding box center [434, 60] width 394 height 129
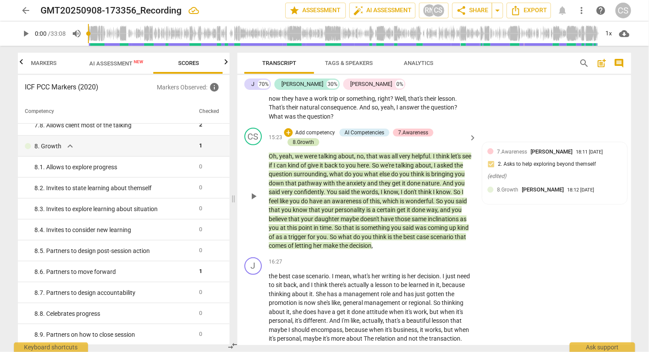
click at [304, 141] on div "8.Growth" at bounding box center [303, 142] width 21 height 8
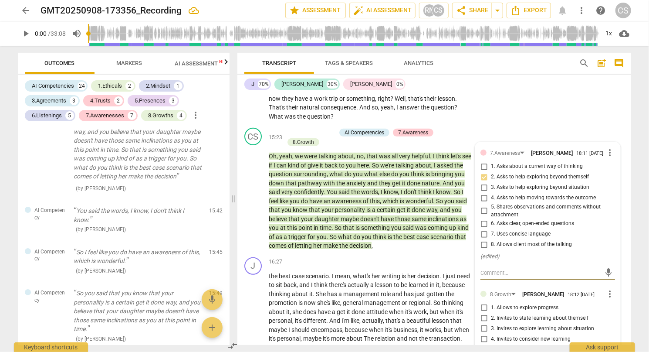
scroll to position [3230, 0]
click at [227, 62] on icon "button" at bounding box center [226, 62] width 10 height 10
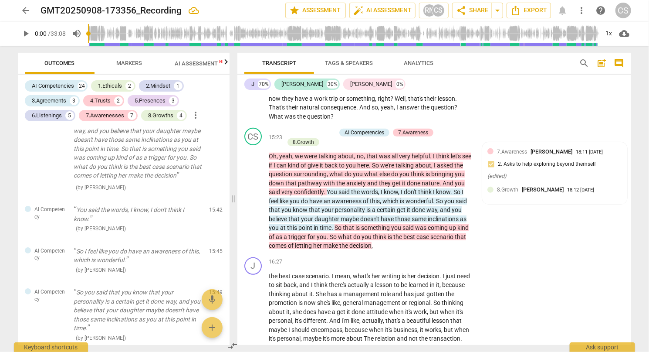
scroll to position [0, 85]
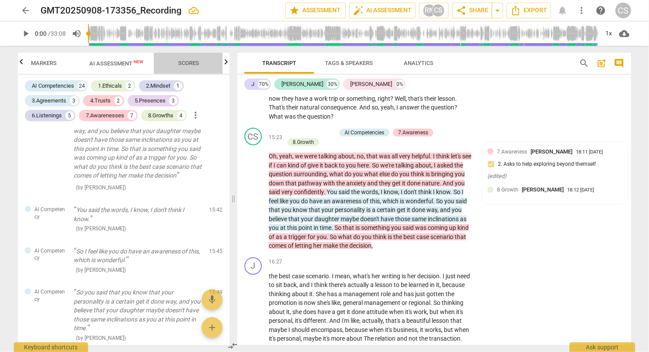
click at [197, 65] on span "Scores" at bounding box center [188, 63] width 21 height 7
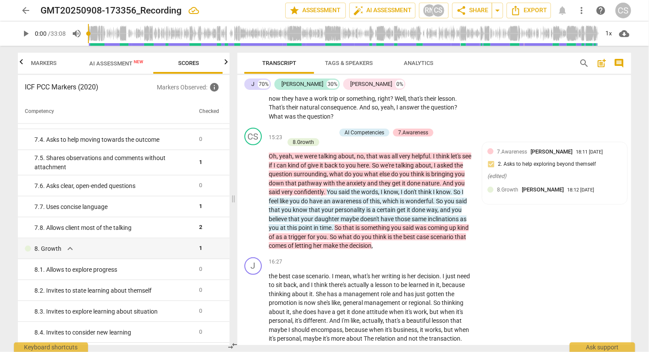
scroll to position [766, 0]
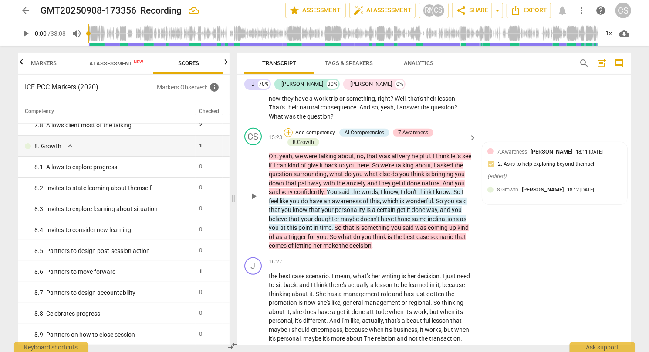
click at [291, 131] on div "+" at bounding box center [288, 132] width 9 height 9
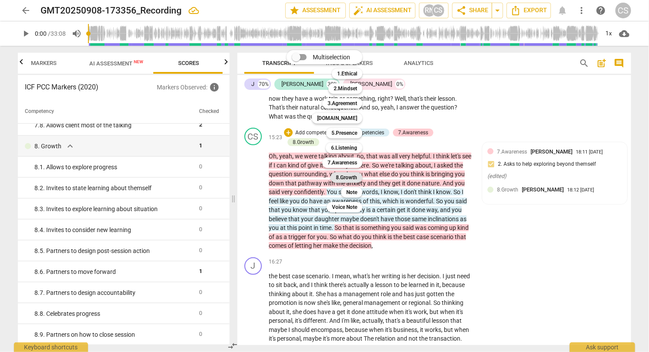
click at [349, 176] on b "8.Growth" at bounding box center [346, 177] width 21 height 10
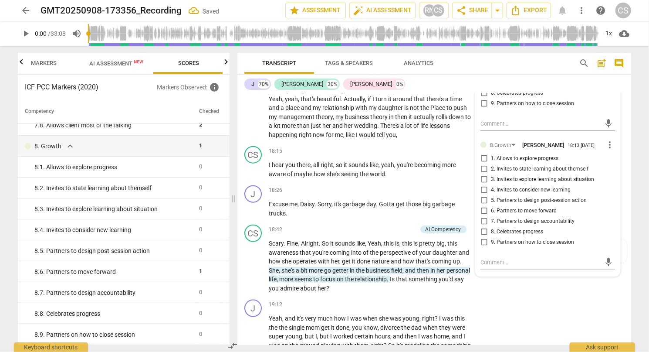
scroll to position [2098, 0]
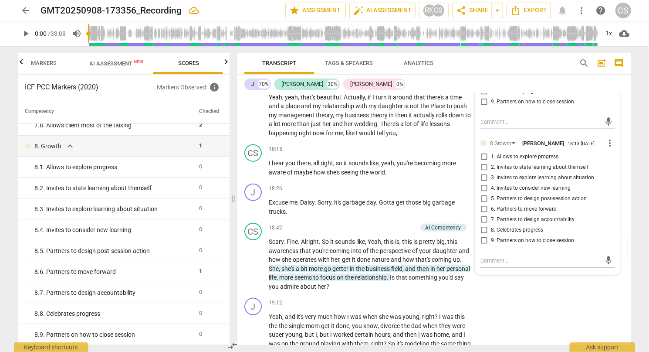
click at [483, 235] on input "8. Celebrates progress" at bounding box center [484, 230] width 14 height 10
checkbox input "true"
click at [514, 287] on div "CS play_arrow pause 18:42 + Add competency AI Competency keyboard_arrow_right S…" at bounding box center [434, 256] width 394 height 75
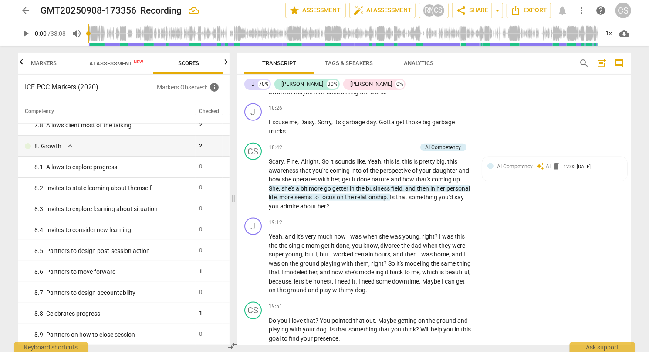
scroll to position [2180, 0]
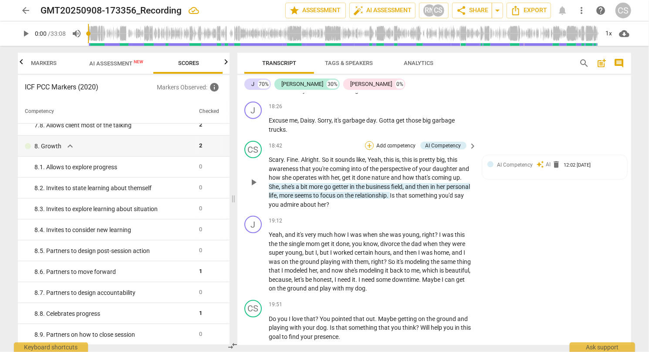
click at [370, 150] on div "+" at bounding box center [369, 145] width 9 height 9
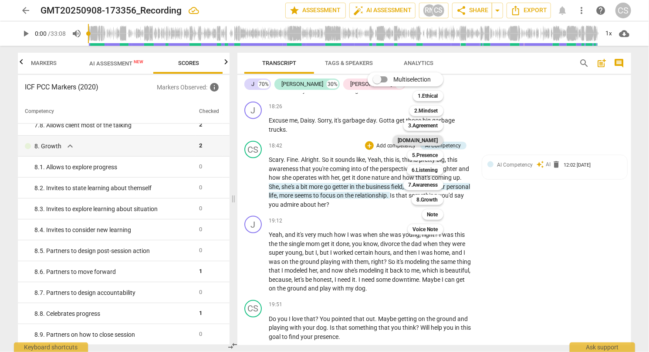
click at [436, 139] on b "[DOMAIN_NAME]" at bounding box center [418, 140] width 40 height 10
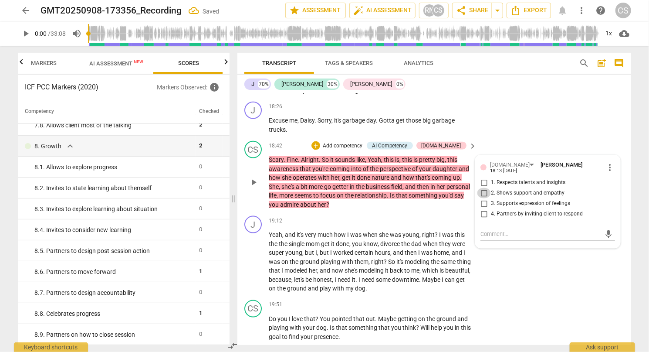
click at [481, 198] on input "2. Shows support and empathy" at bounding box center [484, 193] width 14 height 10
checkbox input "true"
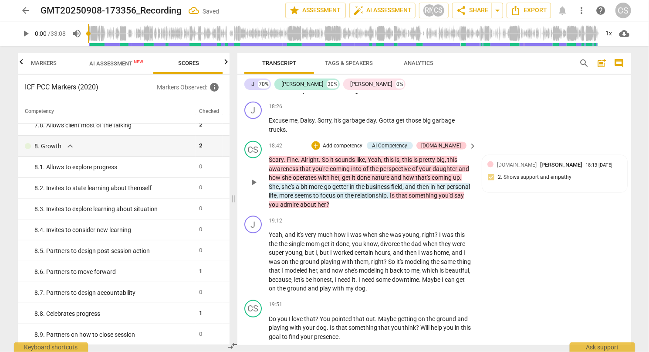
drag, startPoint x: 521, startPoint y: 146, endPoint x: 361, endPoint y: 151, distance: 160.4
click at [361, 150] on p "Add competency" at bounding box center [342, 146] width 41 height 8
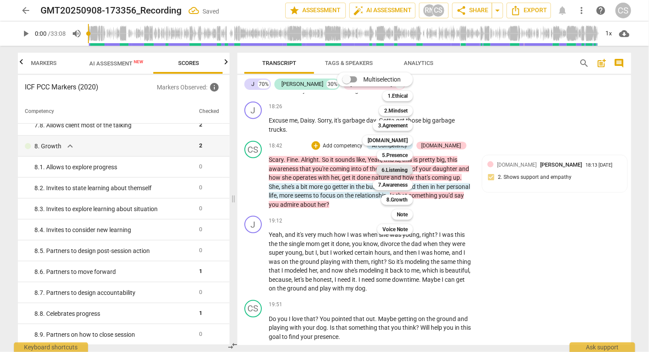
click at [396, 168] on b "6.Listening" at bounding box center [395, 170] width 26 height 10
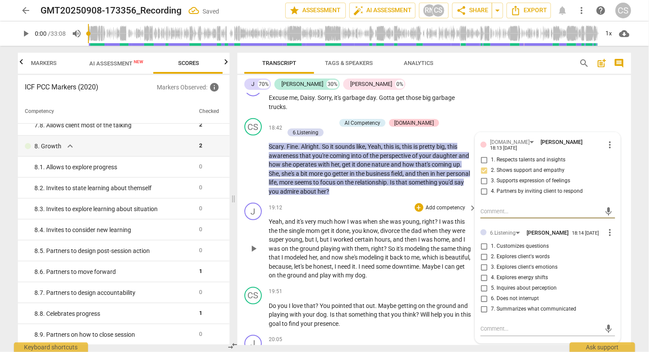
scroll to position [2204, 0]
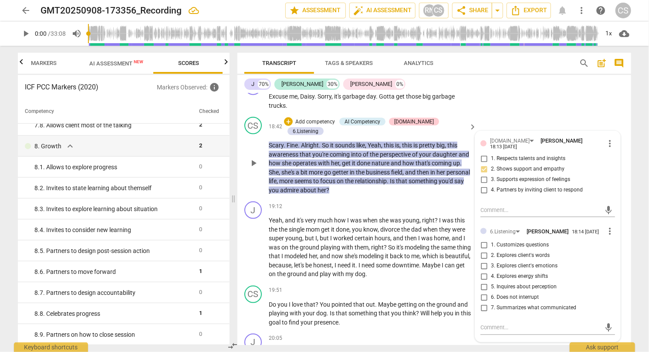
click at [481, 261] on input "2. Explores client's words" at bounding box center [484, 255] width 14 height 10
checkbox input "true"
click at [483, 313] on input "7. Summarizes what communicated" at bounding box center [484, 307] width 14 height 10
checkbox input "true"
click at [483, 261] on input "2. Explores client's words" at bounding box center [484, 255] width 14 height 10
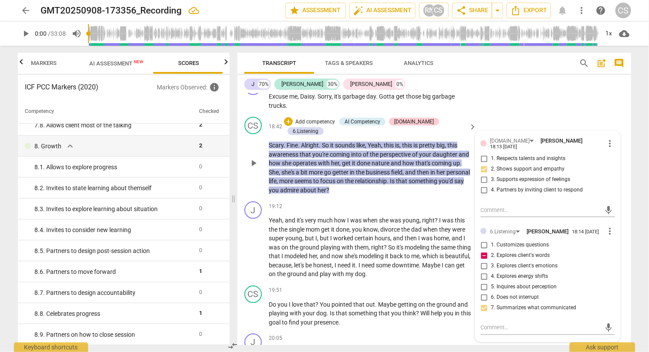
click at [483, 261] on input "2. Explores client's words" at bounding box center [484, 255] width 14 height 10
checkbox input "false"
click at [555, 108] on div "J play_arrow pause 18:26 + Add competency keyboard_arrow_right Excuse me , [PER…" at bounding box center [434, 93] width 394 height 39
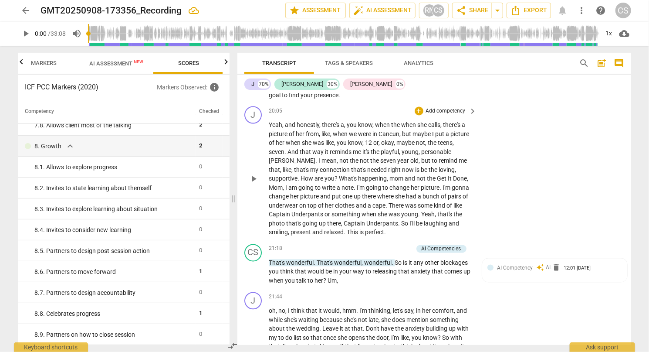
scroll to position [2432, 0]
click at [376, 244] on p "Add competency" at bounding box center [392, 248] width 41 height 8
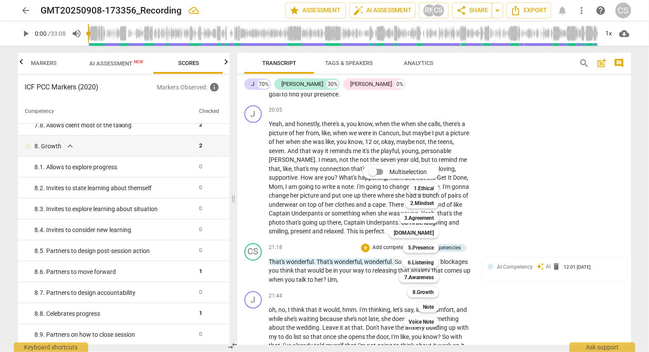
click at [352, 291] on div at bounding box center [324, 176] width 649 height 352
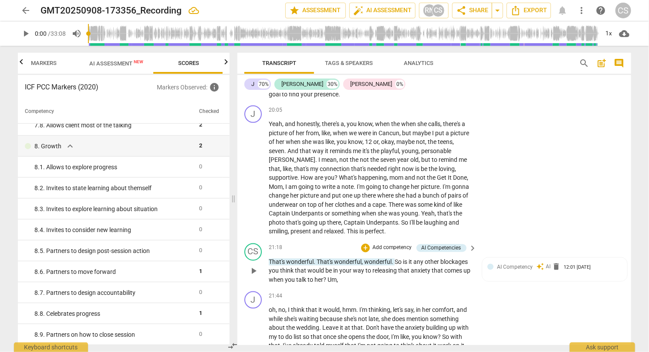
click at [372, 246] on p "Add competency" at bounding box center [392, 248] width 41 height 8
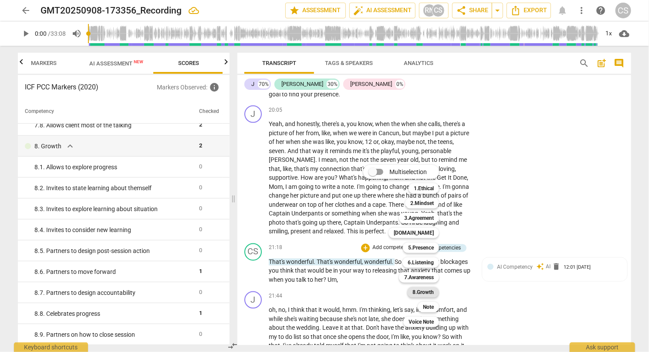
click at [427, 296] on b "8.Growth" at bounding box center [423, 292] width 21 height 10
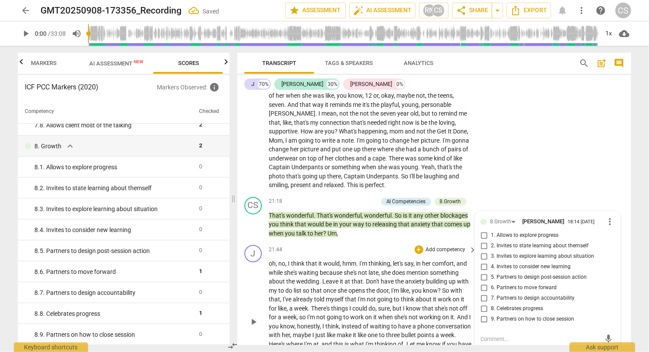
scroll to position [2478, 0]
click at [551, 139] on div "J play_arrow pause 20:05 + Add competency keyboard_arrow_right Yeah , and hones…" at bounding box center [434, 125] width 394 height 138
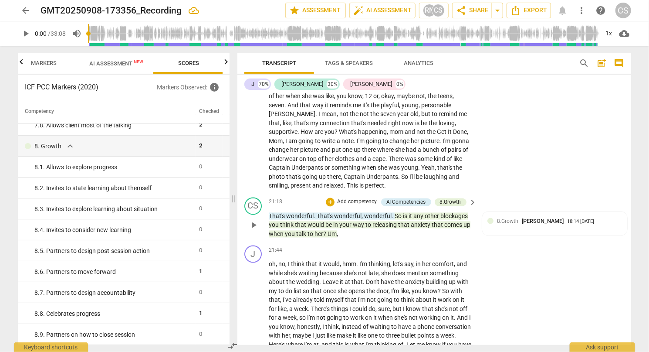
click at [345, 201] on p "Add competency" at bounding box center [356, 202] width 41 height 8
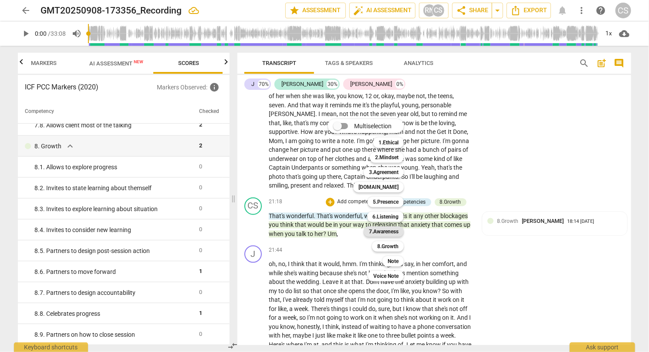
click at [387, 230] on b "7.Awareness" at bounding box center [384, 231] width 30 height 10
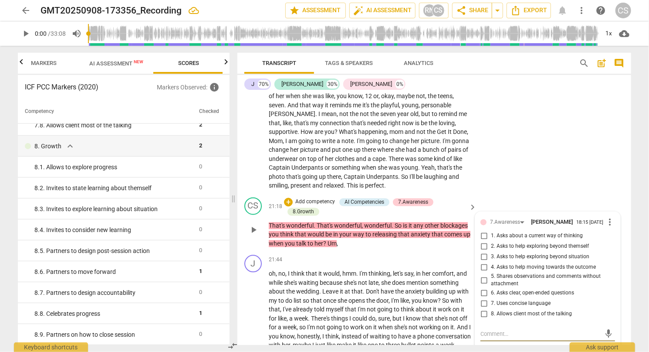
click at [482, 271] on input "4. Asks to help moving towards the outcome" at bounding box center [484, 267] width 14 height 10
checkbox input "true"
click at [544, 157] on div "J play_arrow pause 20:05 + Add competency keyboard_arrow_right Yeah , and hones…" at bounding box center [434, 125] width 394 height 138
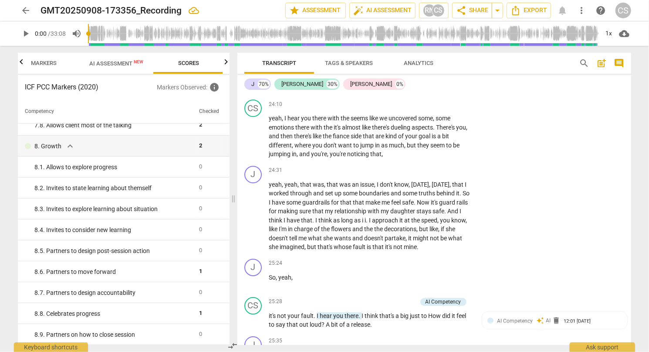
scroll to position [2862, 0]
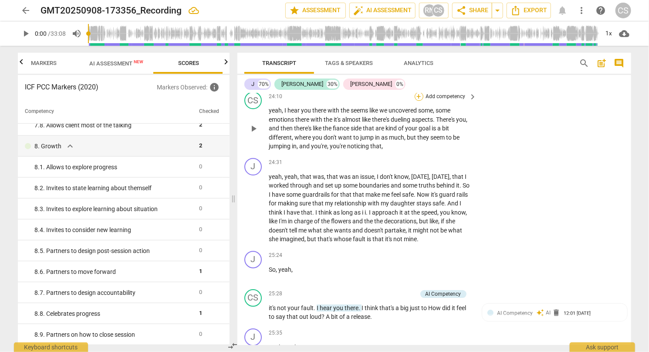
click at [416, 101] on div "+" at bounding box center [419, 96] width 9 height 9
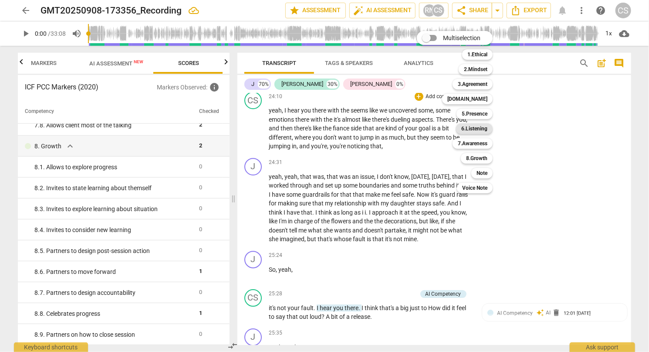
click at [473, 131] on b "6.Listening" at bounding box center [474, 128] width 26 height 10
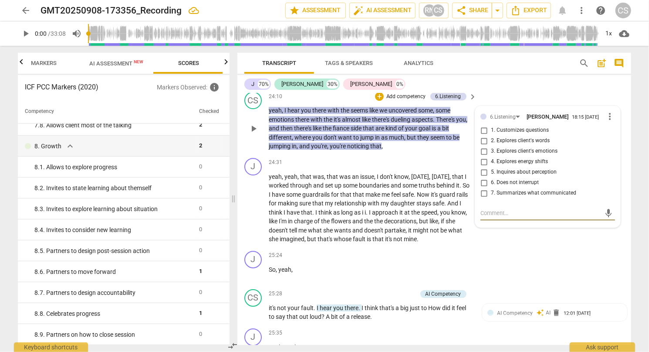
click at [481, 156] on input "3. Explores client's emotions" at bounding box center [484, 151] width 14 height 10
click at [482, 156] on input "3. Explores client's emotions" at bounding box center [484, 151] width 14 height 10
checkbox input "false"
click at [483, 146] on input "2. Explores client's words" at bounding box center [484, 140] width 14 height 10
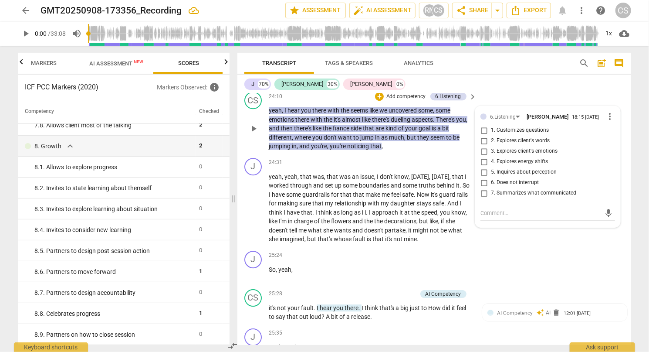
checkbox input "true"
click at [387, 167] on div "24:31 + Add competency keyboard_arrow_right" at bounding box center [373, 163] width 209 height 10
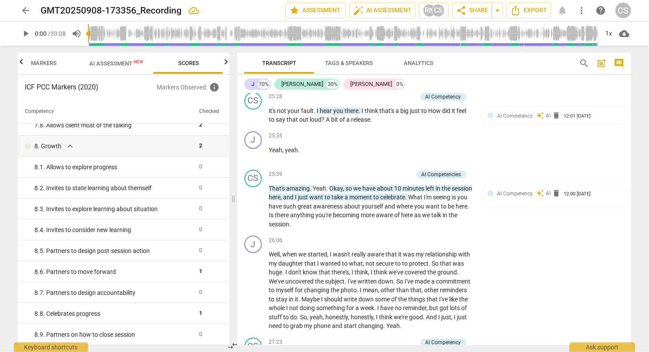
scroll to position [3060, 0]
click at [391, 100] on p "Add competency" at bounding box center [396, 96] width 41 height 8
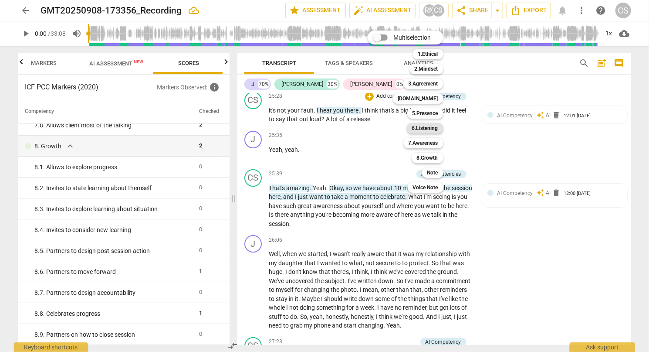
click at [421, 129] on b "6.Listening" at bounding box center [425, 128] width 26 height 10
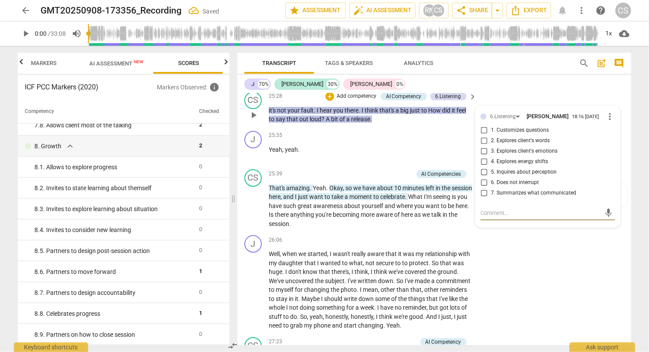
click at [481, 167] on input "4. Explores energy shifts" at bounding box center [484, 161] width 14 height 10
checkbox input "true"
click at [437, 156] on div "25:35 + Add competency keyboard_arrow_right Yeah , yeah ." at bounding box center [373, 146] width 209 height 31
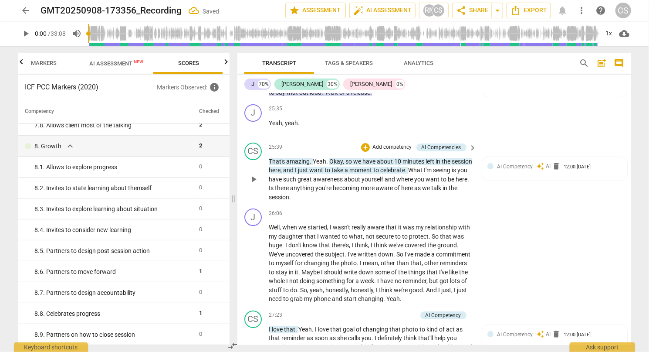
scroll to position [3097, 0]
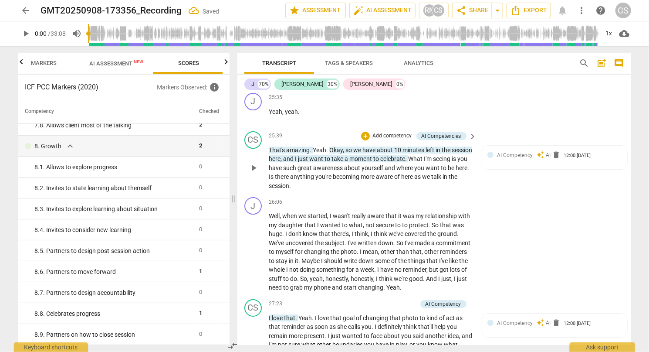
click at [376, 140] on p "Add competency" at bounding box center [392, 136] width 41 height 8
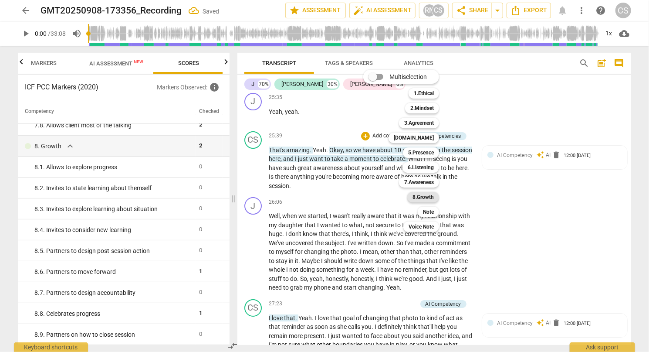
click at [419, 195] on b "8.Growth" at bounding box center [423, 197] width 21 height 10
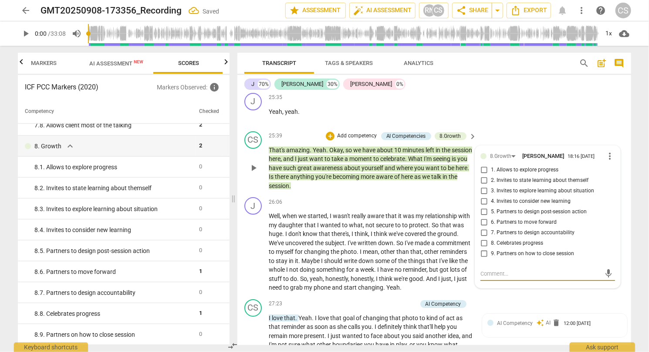
click at [482, 259] on input "9. Partners on how to close session" at bounding box center [484, 253] width 14 height 10
checkbox input "true"
click at [533, 145] on div "CS play_arrow pause 25:39 + Add competency AI Competencies 8.Growth keyboard_ar…" at bounding box center [434, 161] width 394 height 66
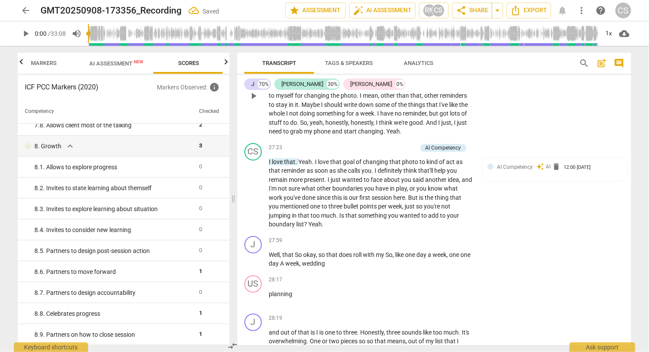
scroll to position [3254, 0]
